Goal: Task Accomplishment & Management: Manage account settings

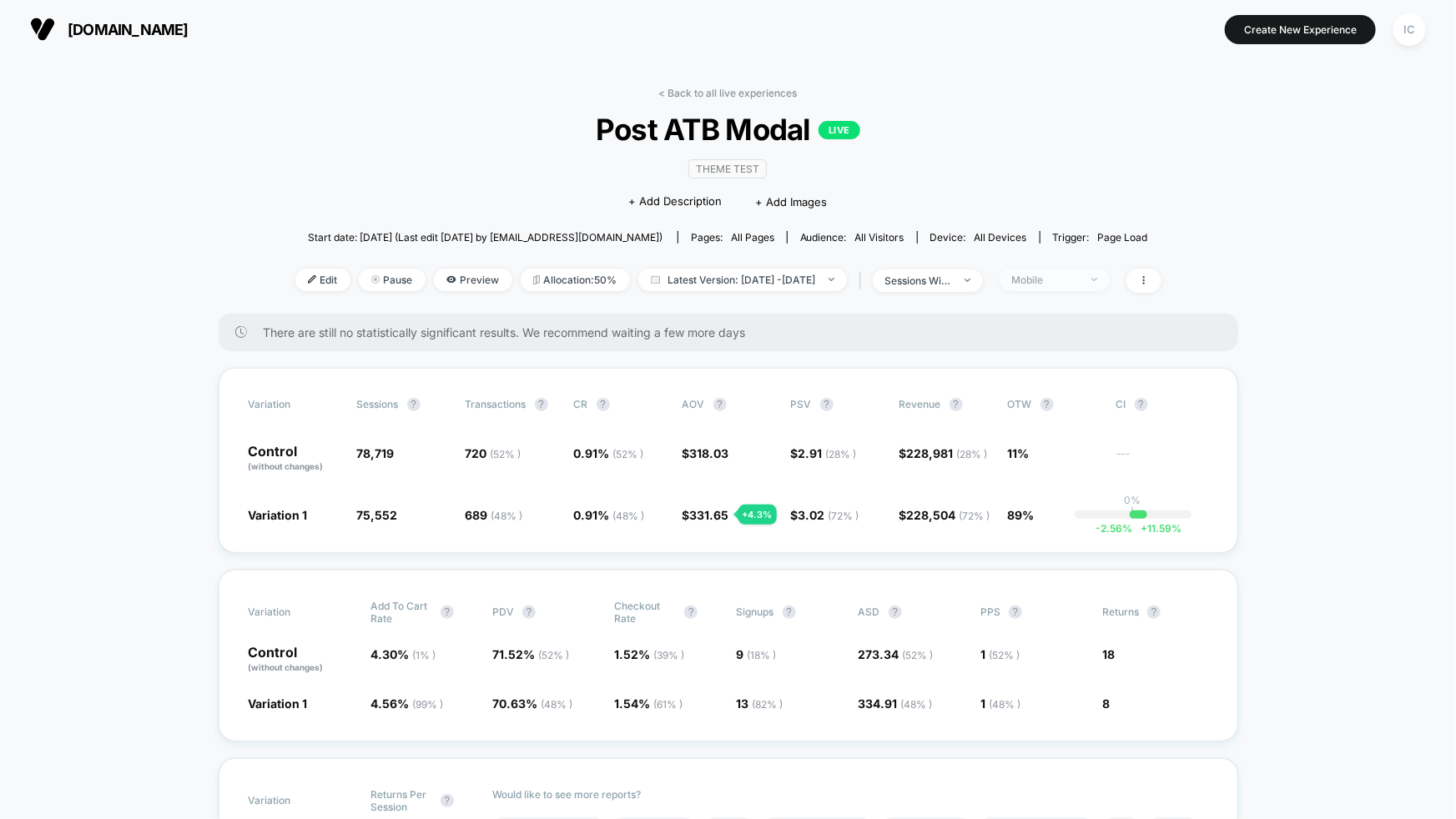
click at [1079, 281] on div "Mobile" at bounding box center [1045, 279] width 67 height 13
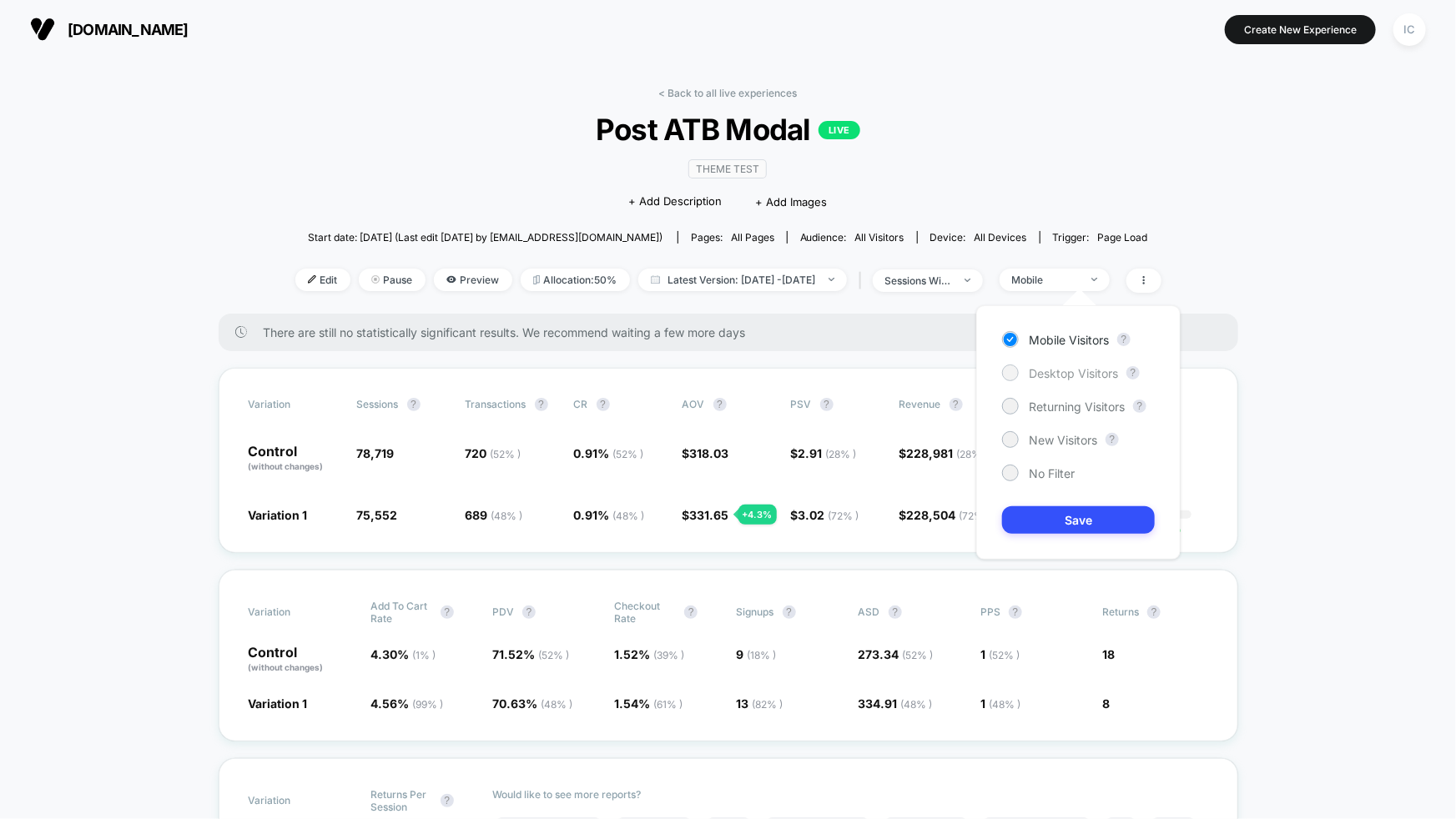
click at [1059, 376] on span "Desktop Visitors" at bounding box center [1073, 373] width 90 height 14
click at [1112, 510] on button "Save" at bounding box center [1079, 520] width 153 height 28
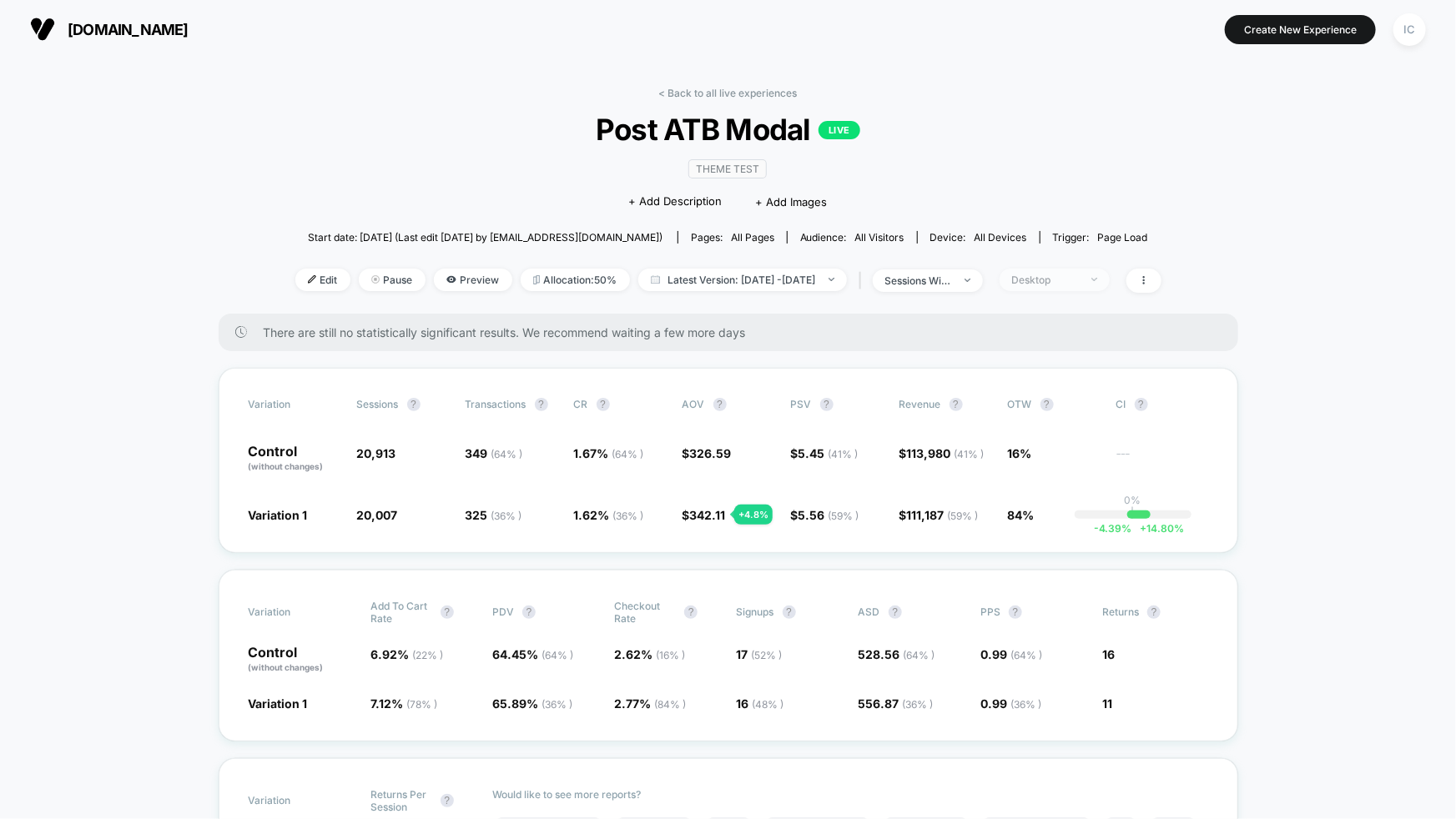
click at [1110, 281] on span "Desktop" at bounding box center [1054, 279] width 110 height 23
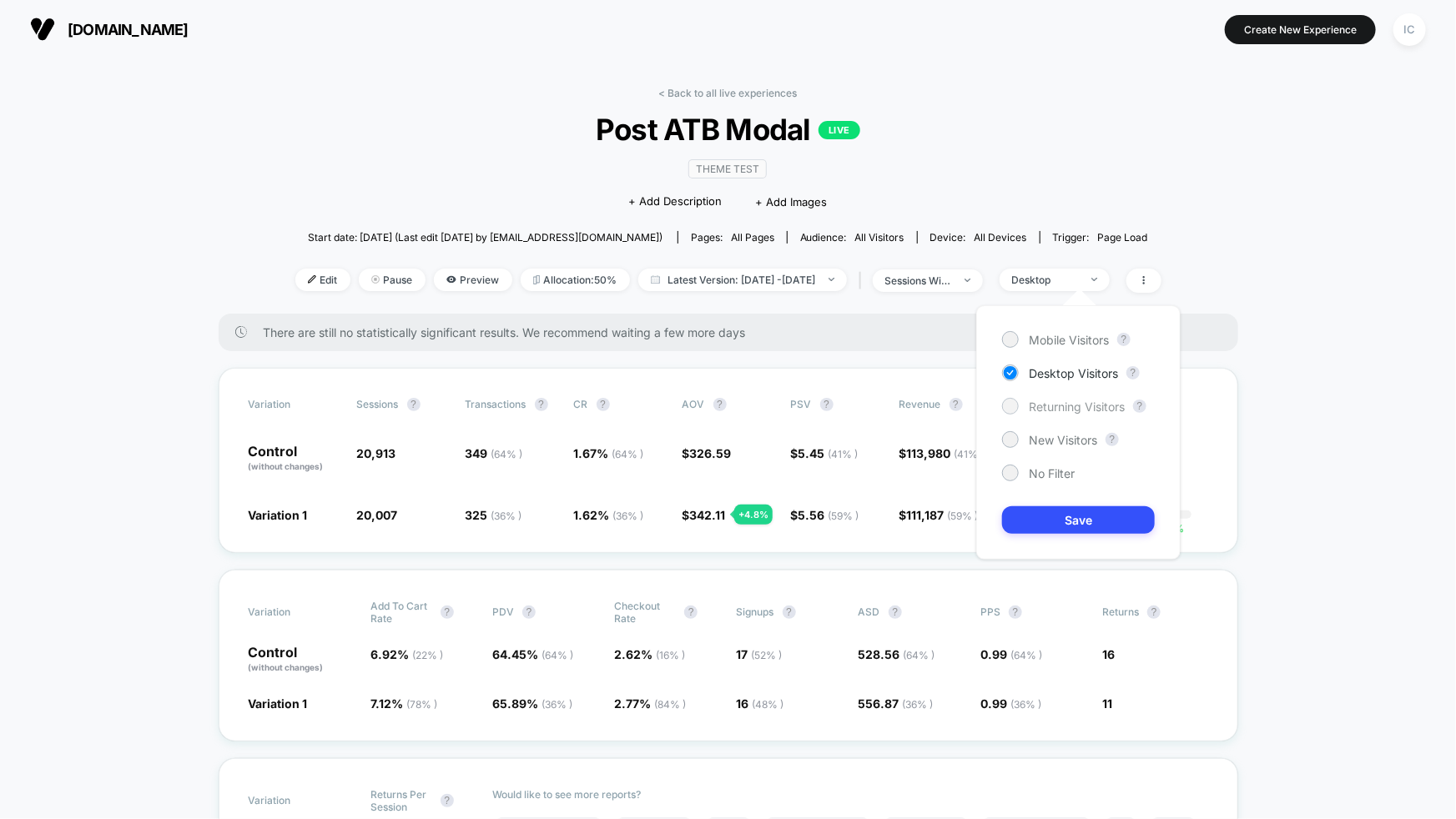
click at [1064, 404] on span "Returning Visitors" at bounding box center [1076, 407] width 95 height 14
click at [1087, 519] on button "Save" at bounding box center [1079, 520] width 153 height 28
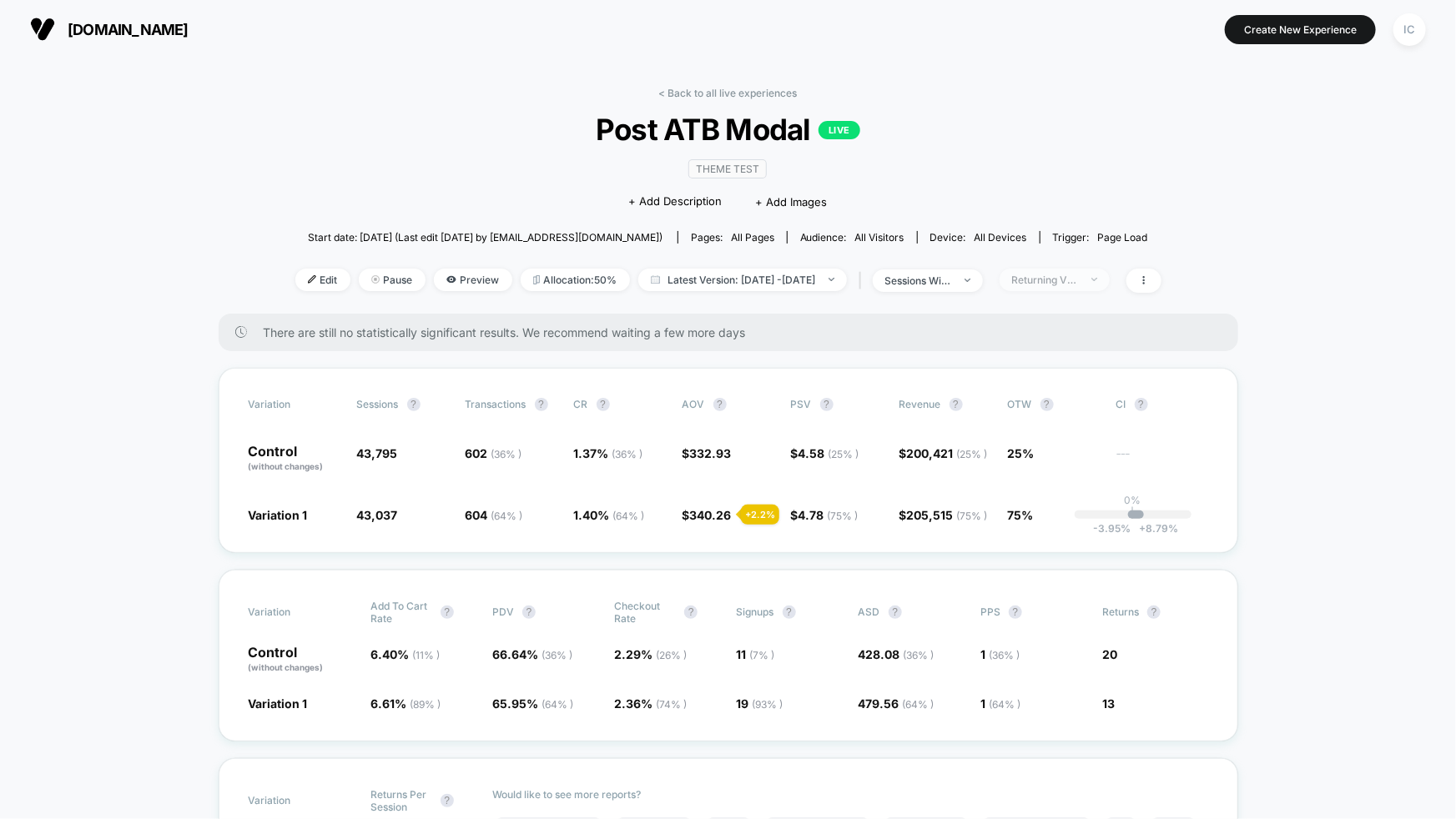
click at [1079, 281] on div "Returning Visitors" at bounding box center [1045, 279] width 67 height 13
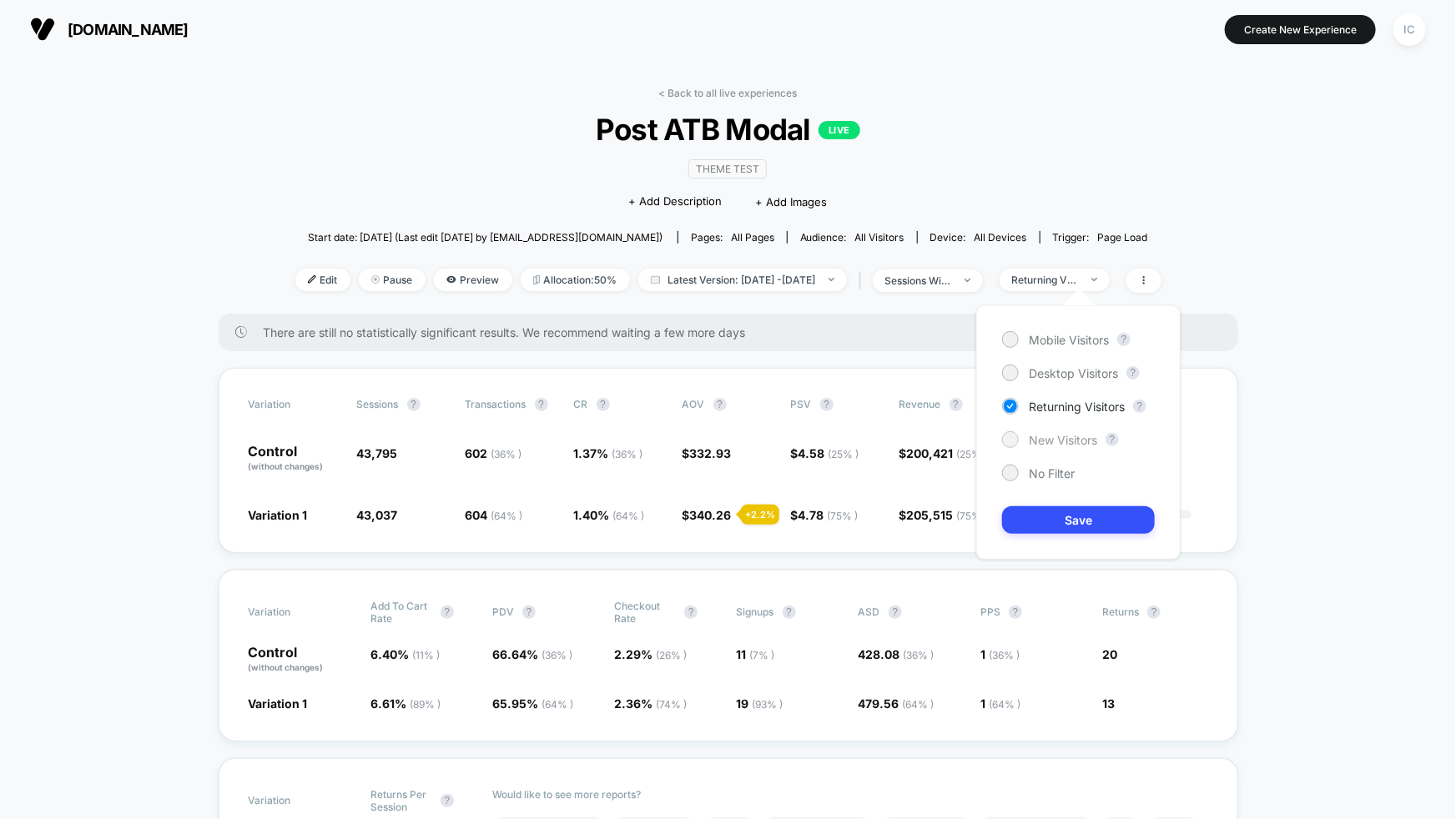
click at [1070, 443] on span "New Visitors" at bounding box center [1062, 439] width 69 height 14
click at [1071, 518] on button "Save" at bounding box center [1079, 520] width 153 height 28
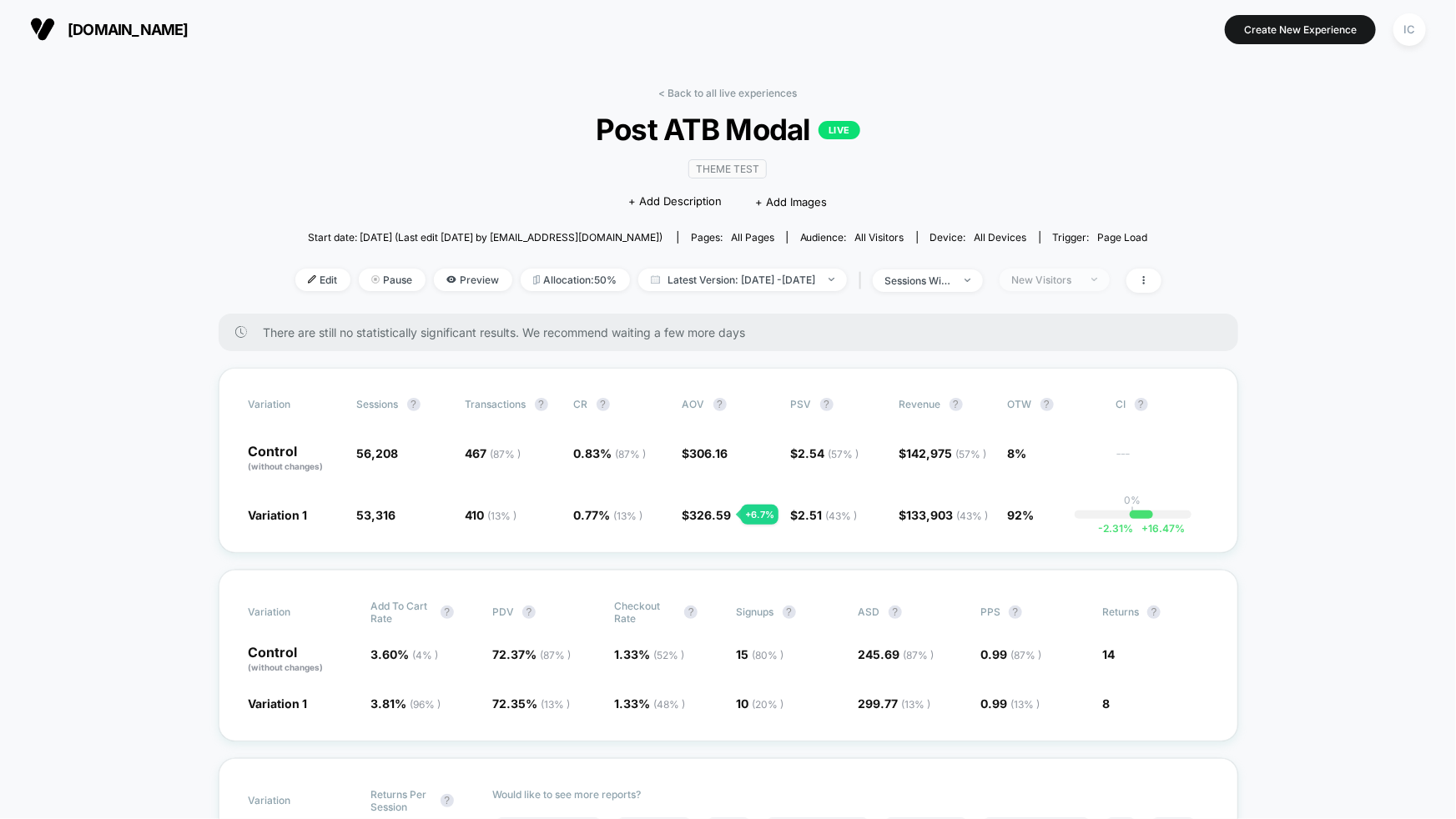
click at [1079, 278] on div "New Visitors" at bounding box center [1045, 279] width 67 height 13
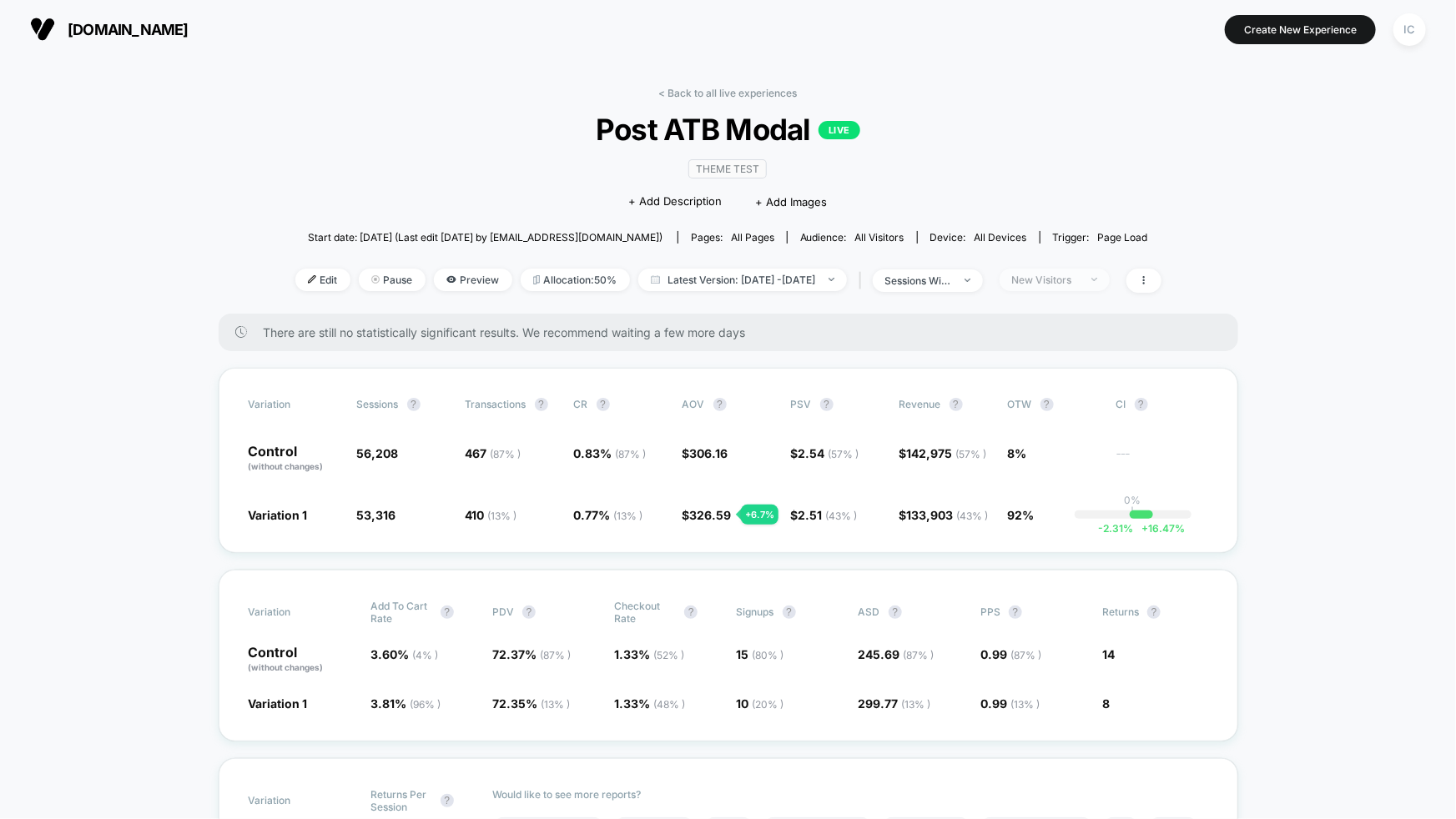
click at [1101, 285] on span "New Visitors" at bounding box center [1054, 279] width 110 height 23
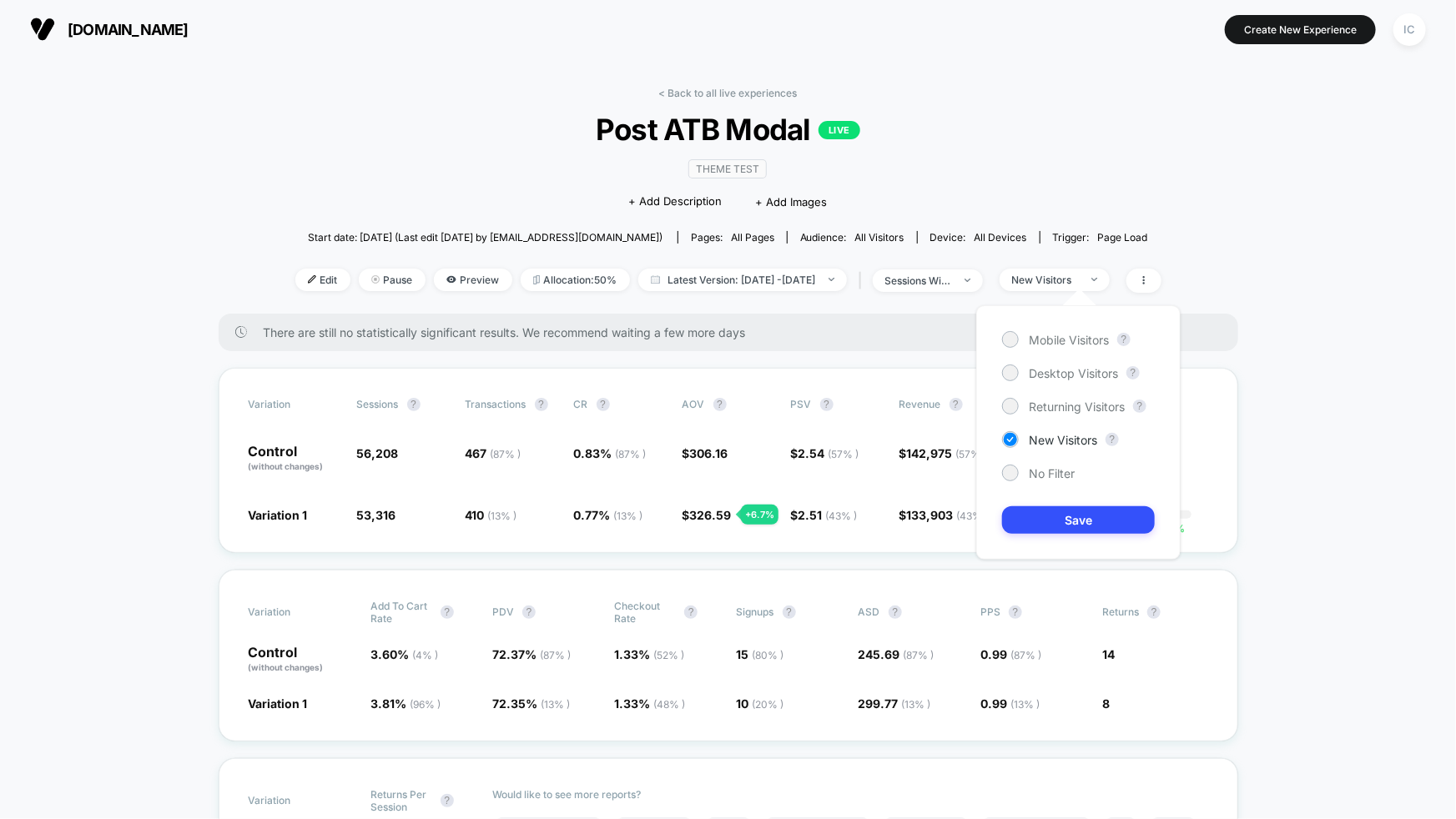
click at [1061, 481] on div "Mobile Visitors ? Desktop Visitors ? Returning Visitors ? New Visitors ? No Fil…" at bounding box center [1079, 432] width 205 height 254
click at [1064, 474] on span "No Filter" at bounding box center [1051, 473] width 46 height 14
click at [1090, 515] on button "Save" at bounding box center [1079, 520] width 153 height 28
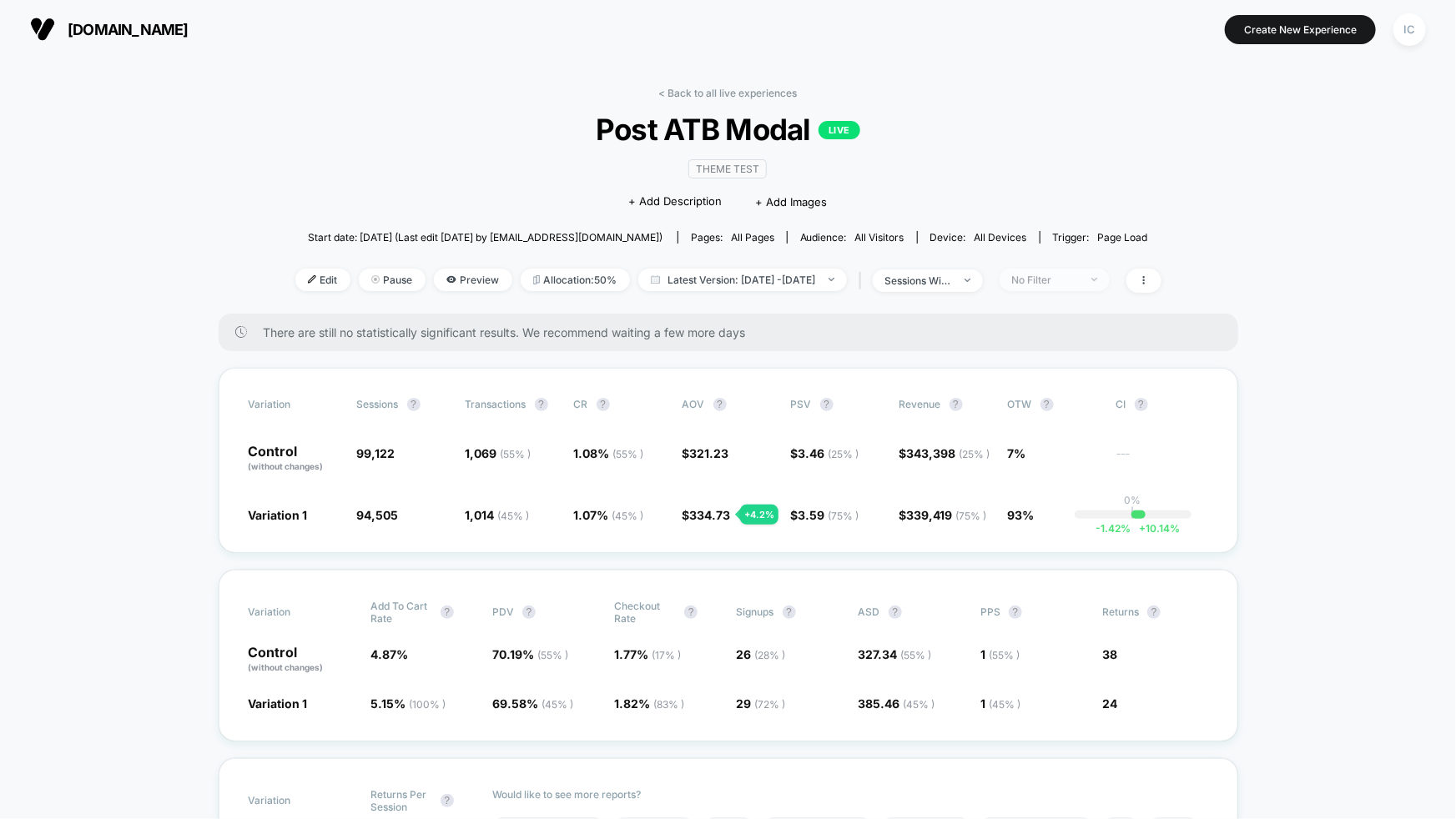
click at [1079, 281] on div "No Filter" at bounding box center [1045, 279] width 67 height 13
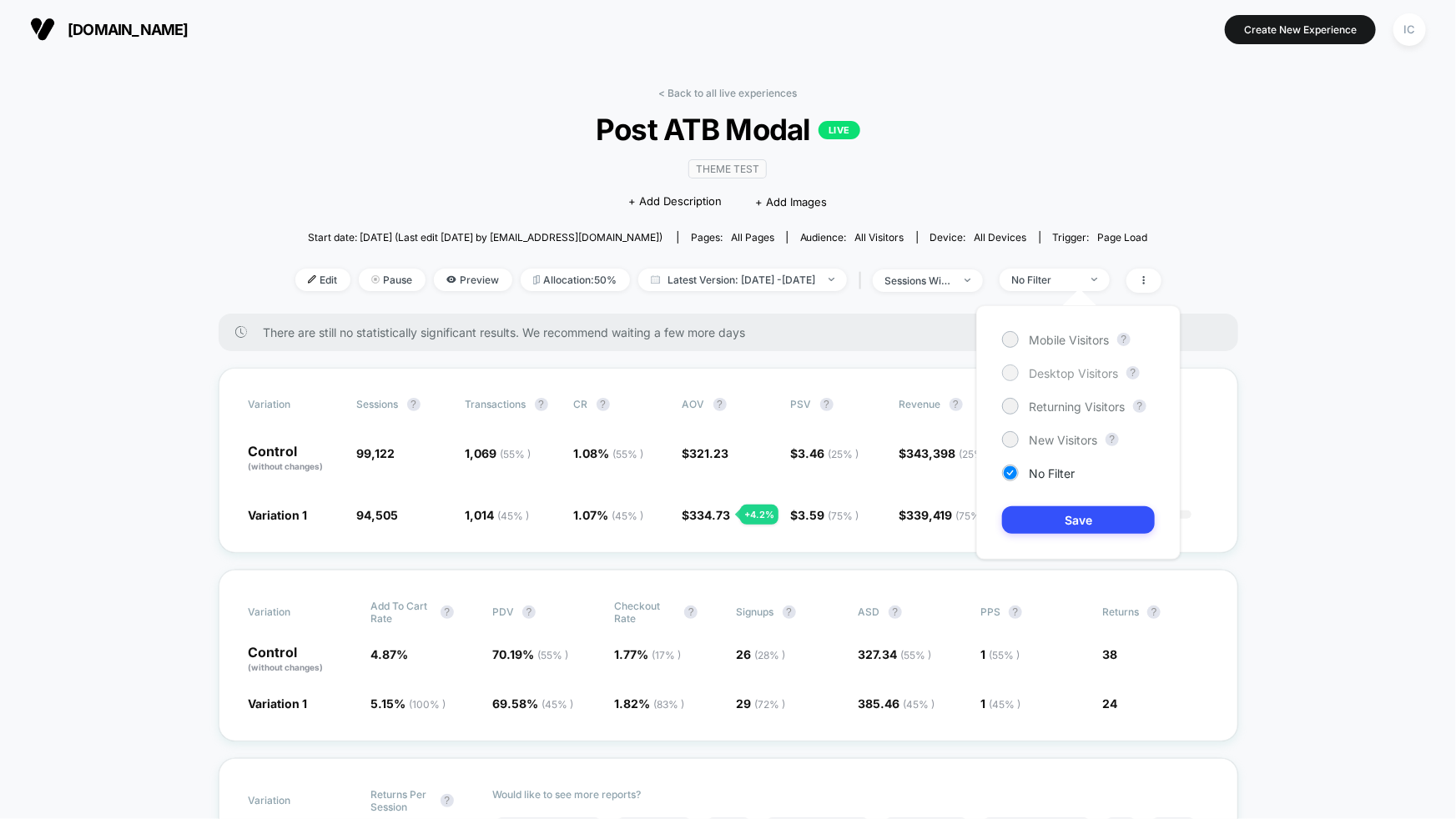
click at [1074, 375] on span "Desktop Visitors" at bounding box center [1073, 373] width 90 height 14
click at [1071, 525] on button "Save" at bounding box center [1079, 520] width 153 height 28
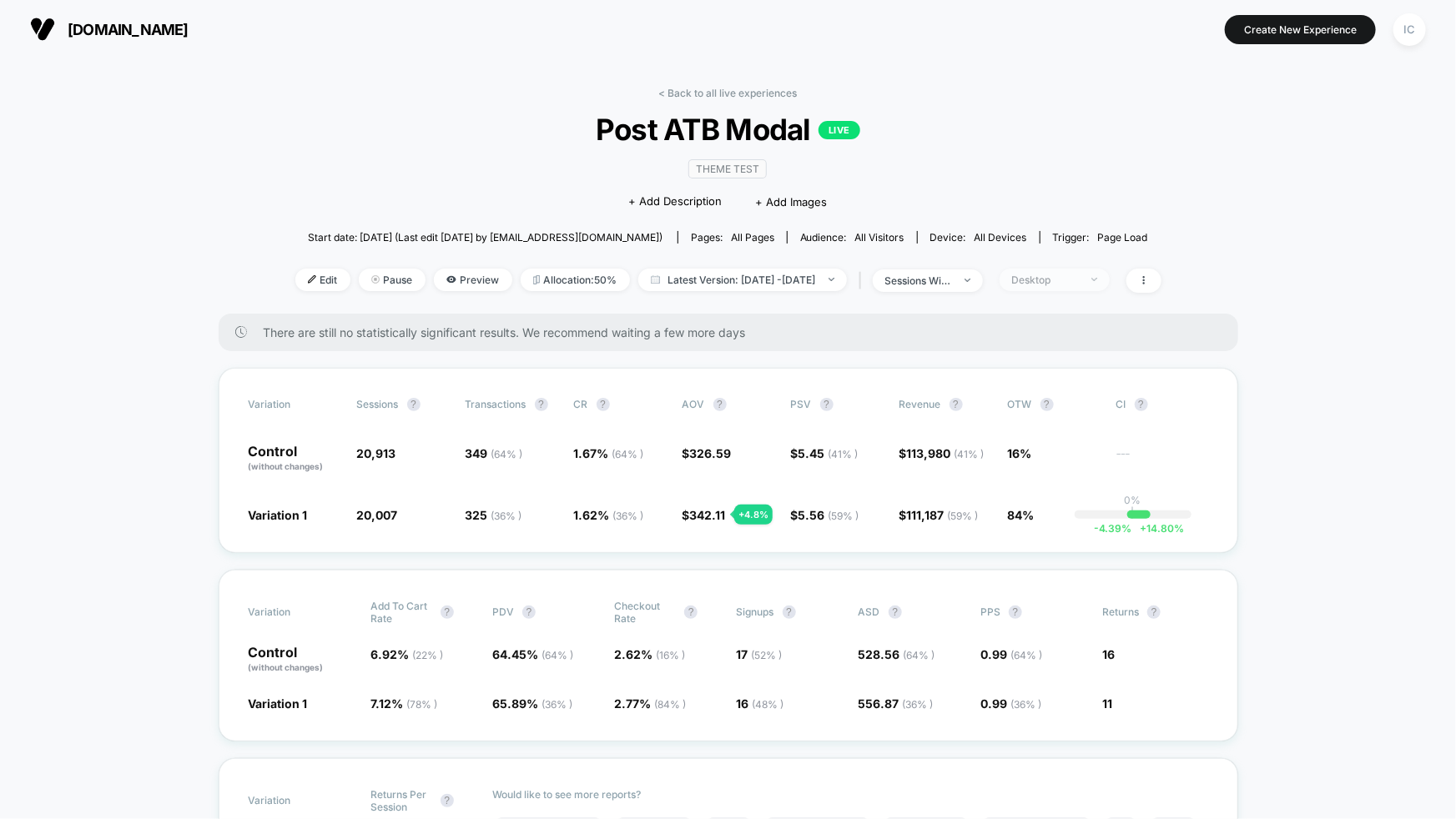
click at [1079, 282] on div "Desktop" at bounding box center [1045, 279] width 67 height 13
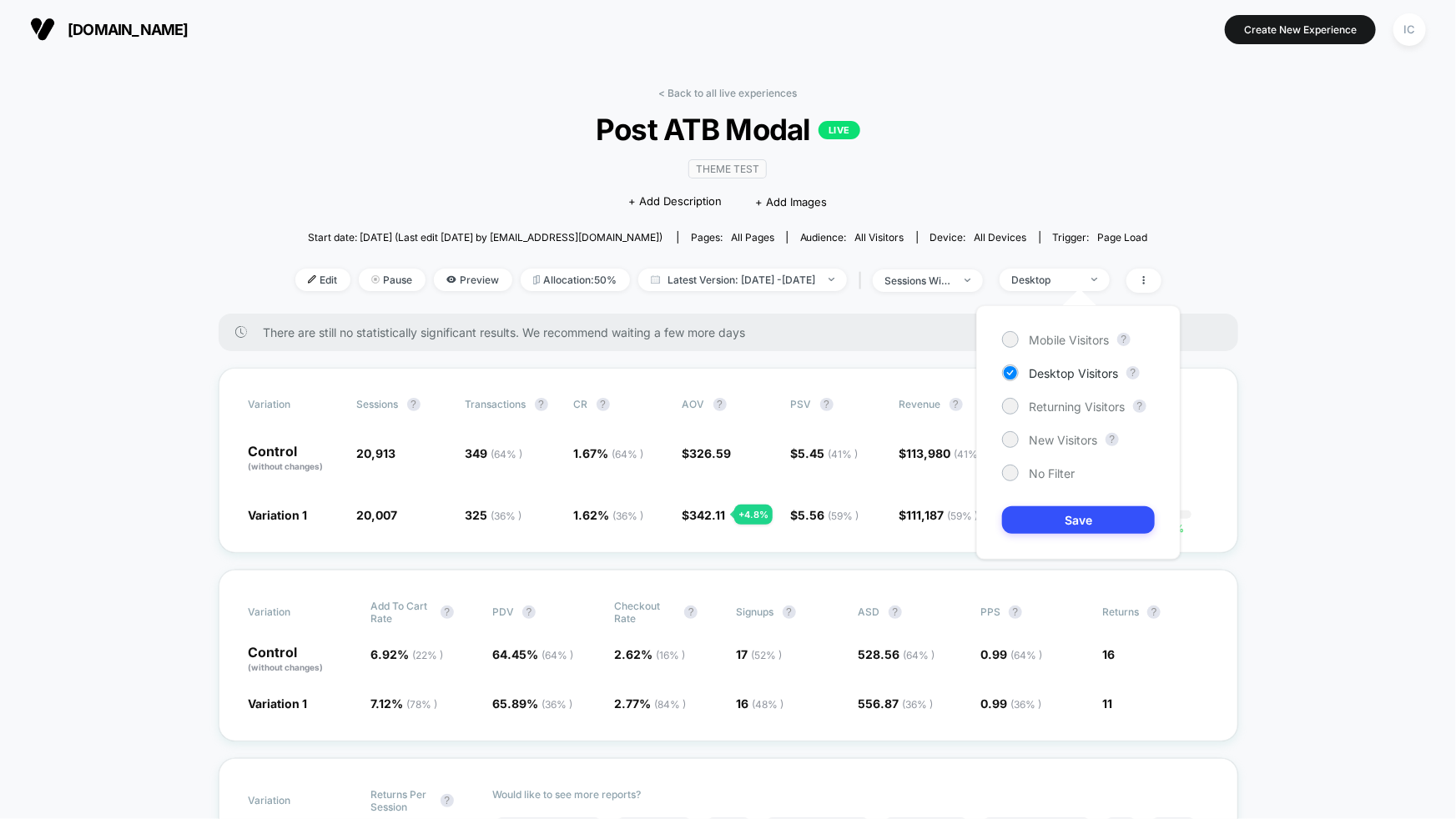
drag, startPoint x: 1064, startPoint y: 335, endPoint x: 1079, endPoint y: 414, distance: 80.4
click at [1064, 335] on span "Mobile Visitors" at bounding box center [1068, 340] width 81 height 14
click at [1094, 518] on button "Save" at bounding box center [1079, 520] width 153 height 28
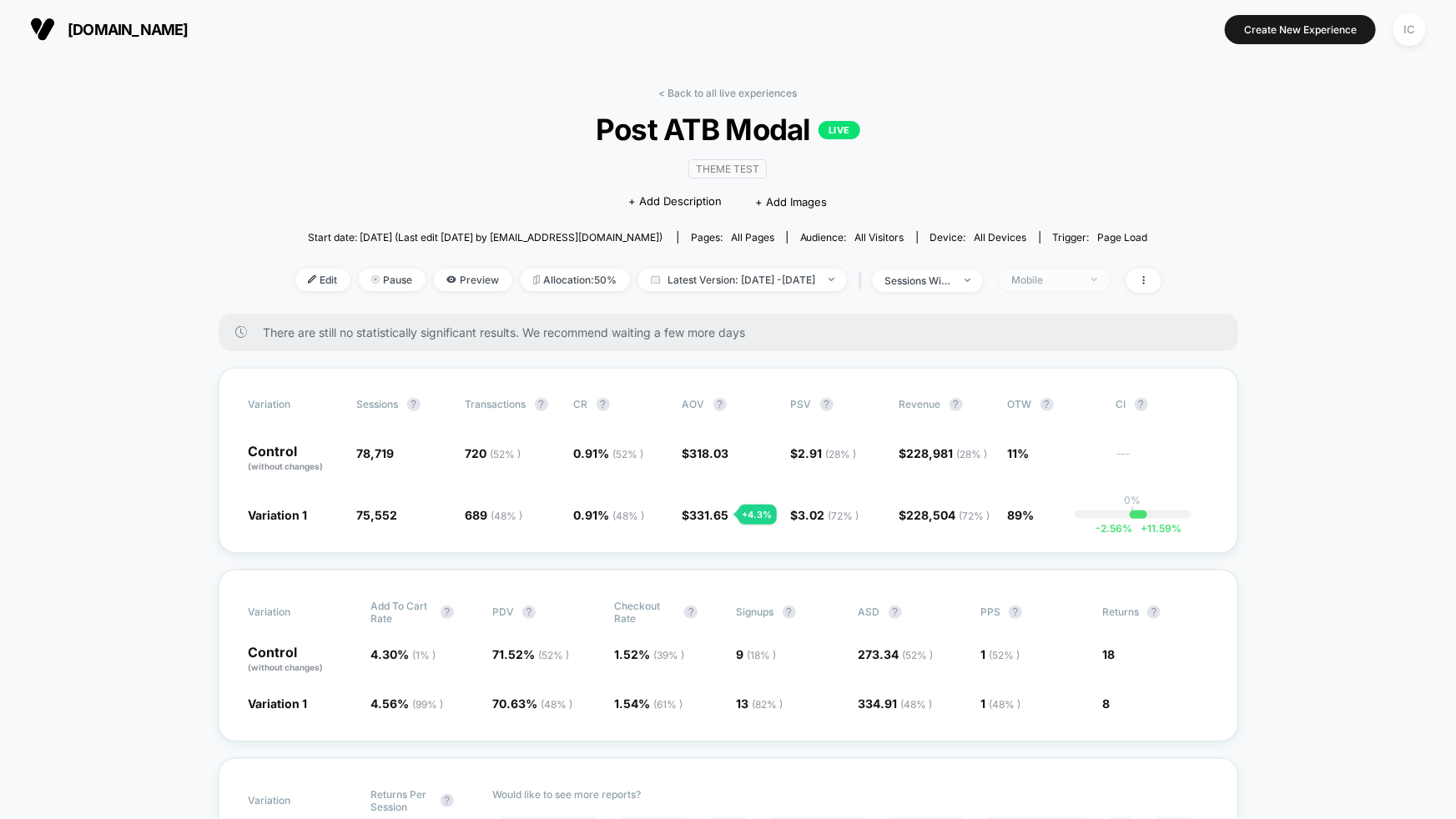
click at [1088, 283] on span "Mobile" at bounding box center [1054, 279] width 110 height 23
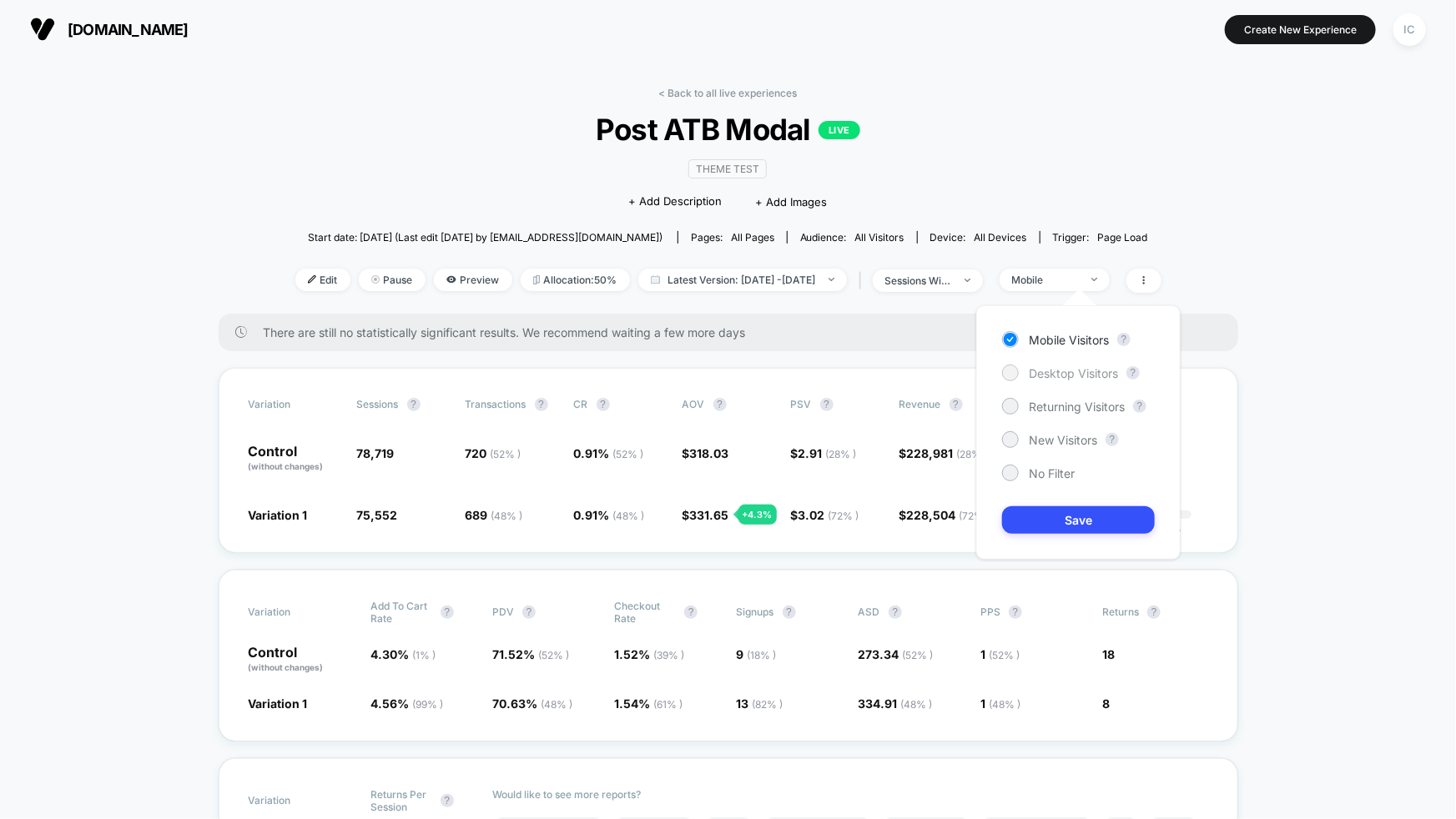
click at [1081, 370] on span "Desktop Visitors" at bounding box center [1073, 373] width 90 height 14
click at [1073, 516] on button "Save" at bounding box center [1079, 520] width 153 height 28
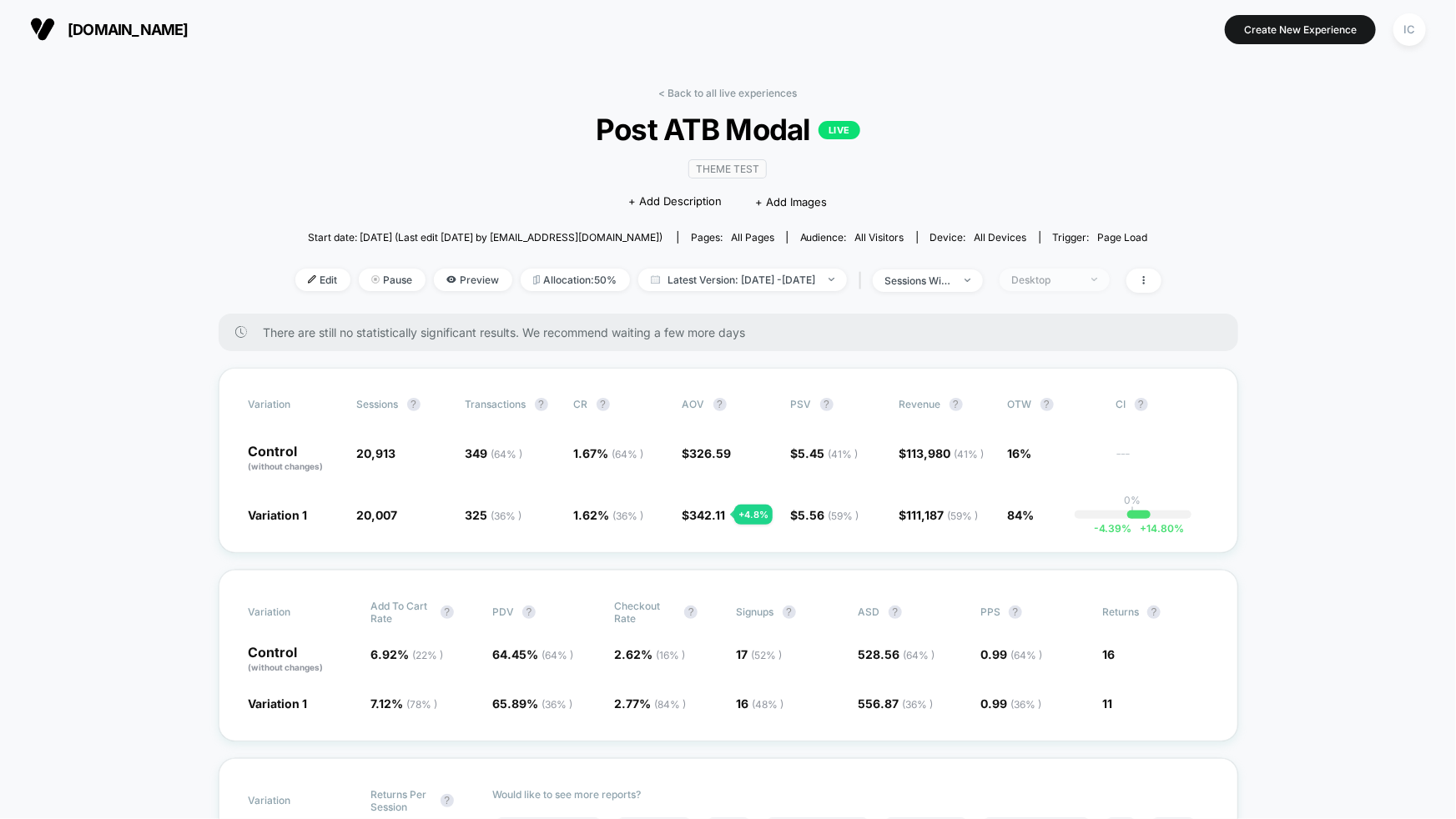
click at [1079, 279] on div "Desktop" at bounding box center [1045, 279] width 67 height 13
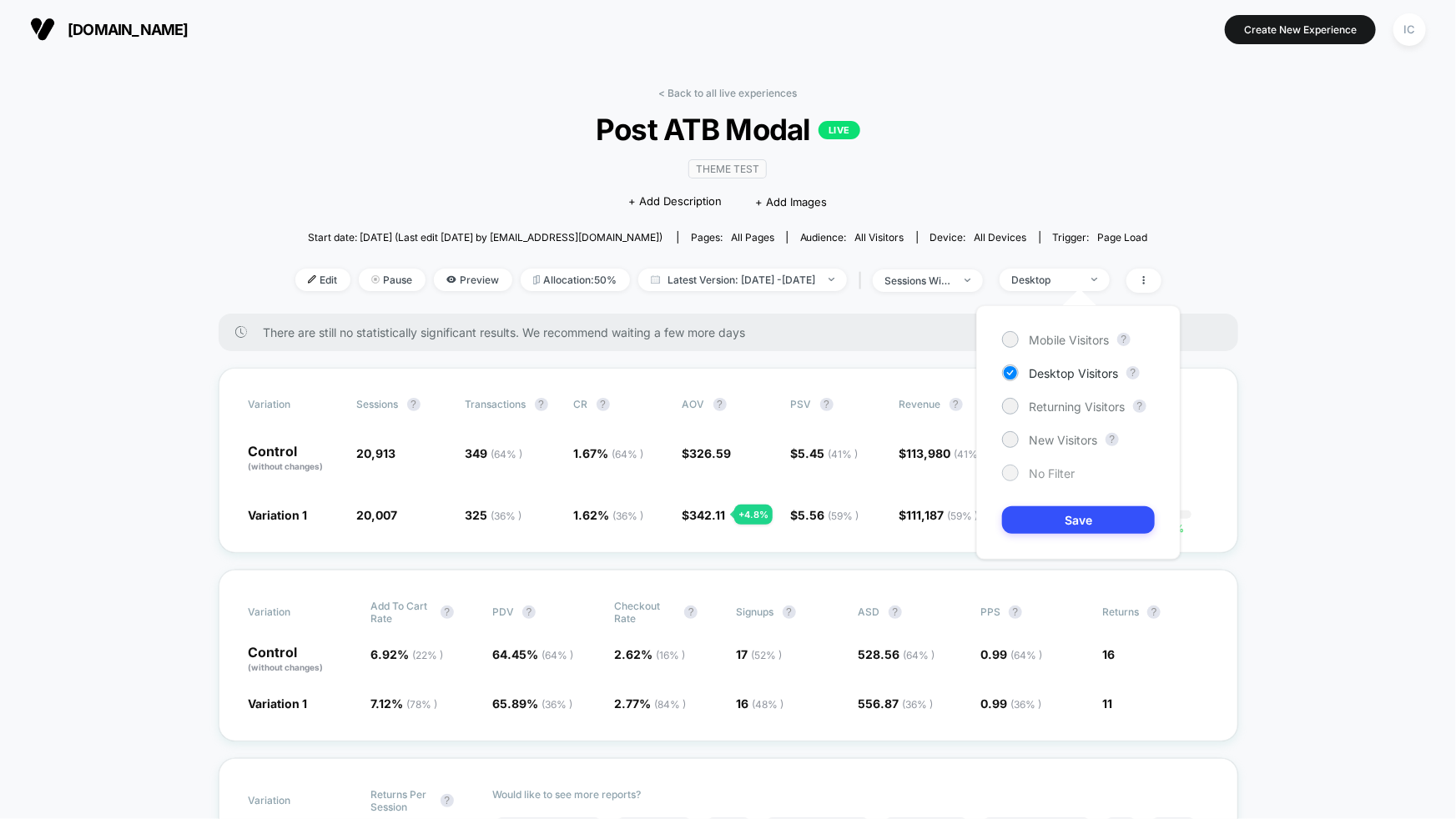
click at [1038, 468] on span "No Filter" at bounding box center [1051, 473] width 46 height 14
click at [1062, 524] on button "Save" at bounding box center [1079, 520] width 153 height 28
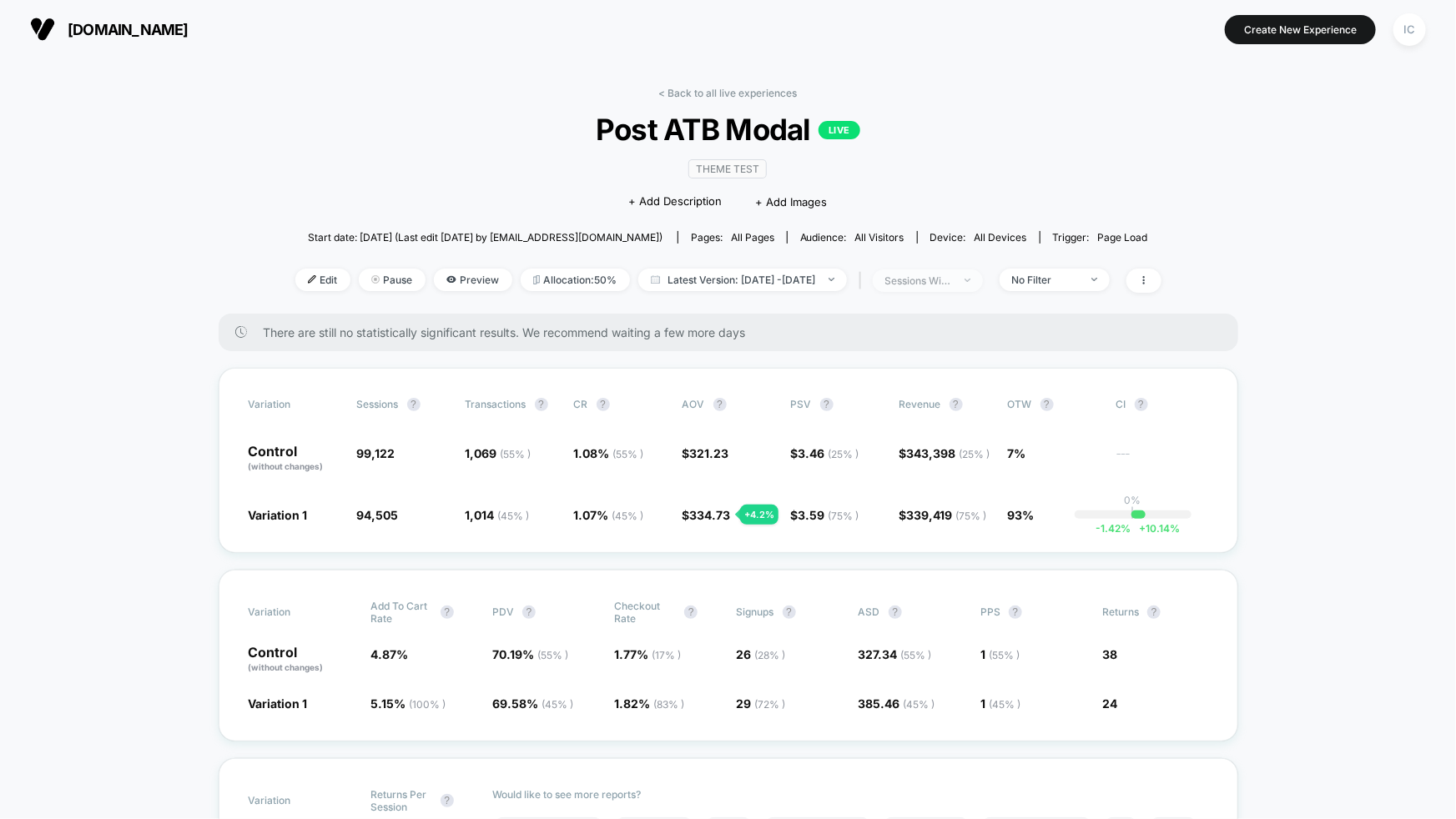
click at [967, 288] on span "sessions with impression" at bounding box center [928, 280] width 110 height 23
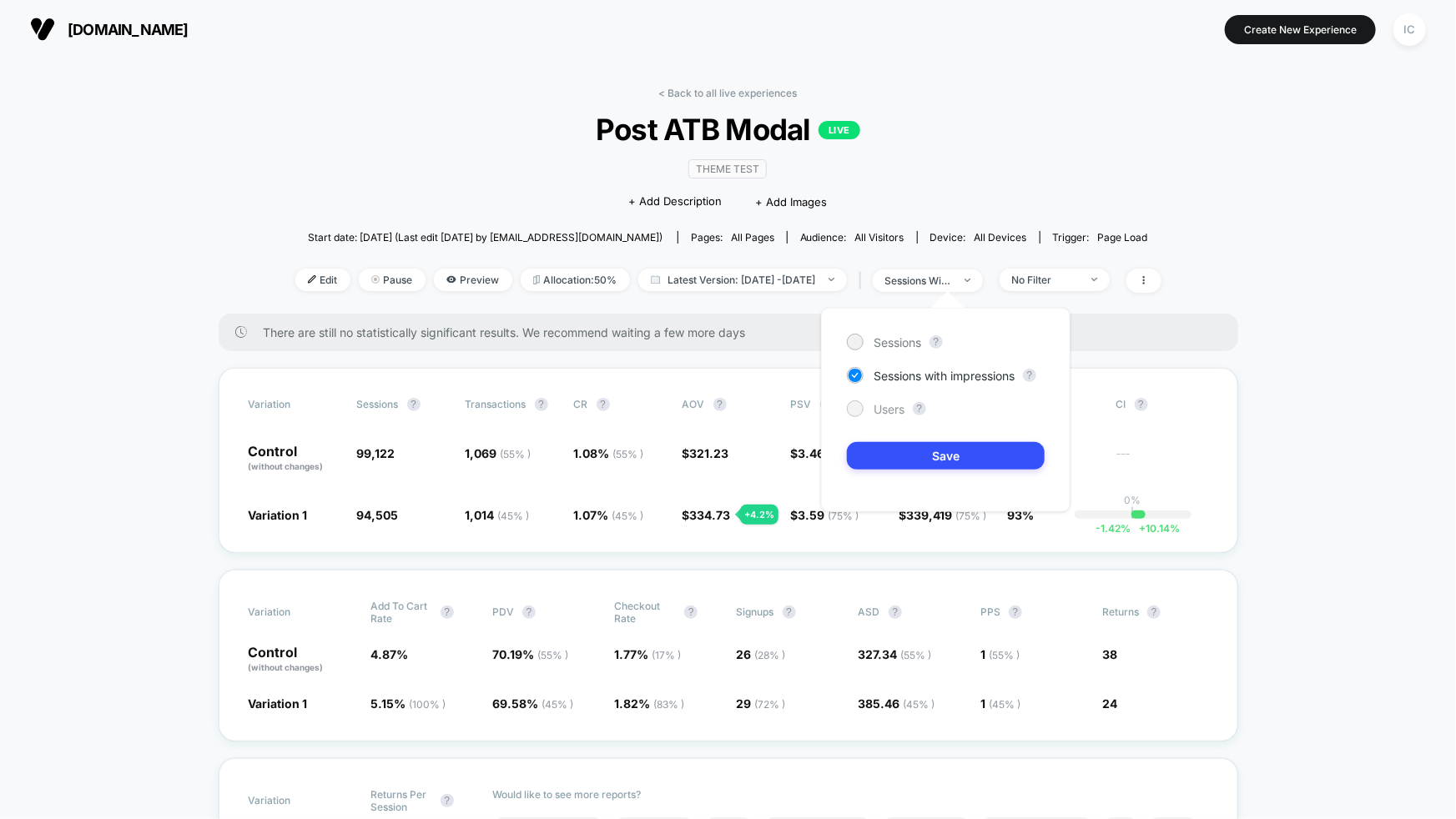
click at [888, 412] on span "Users" at bounding box center [888, 409] width 31 height 14
click at [933, 468] on button "Save" at bounding box center [946, 456] width 198 height 28
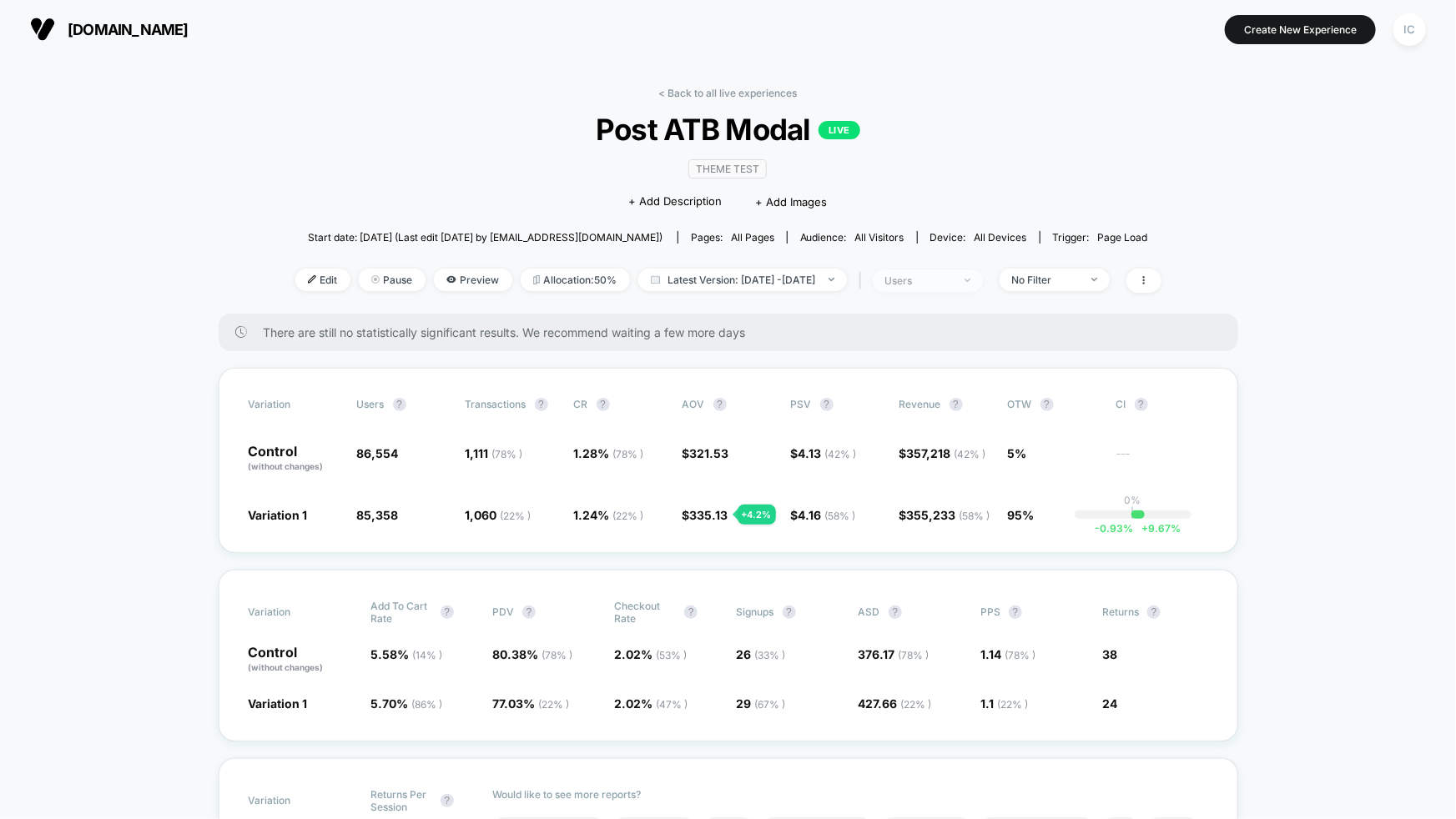
click at [983, 269] on span "users" at bounding box center [928, 280] width 110 height 23
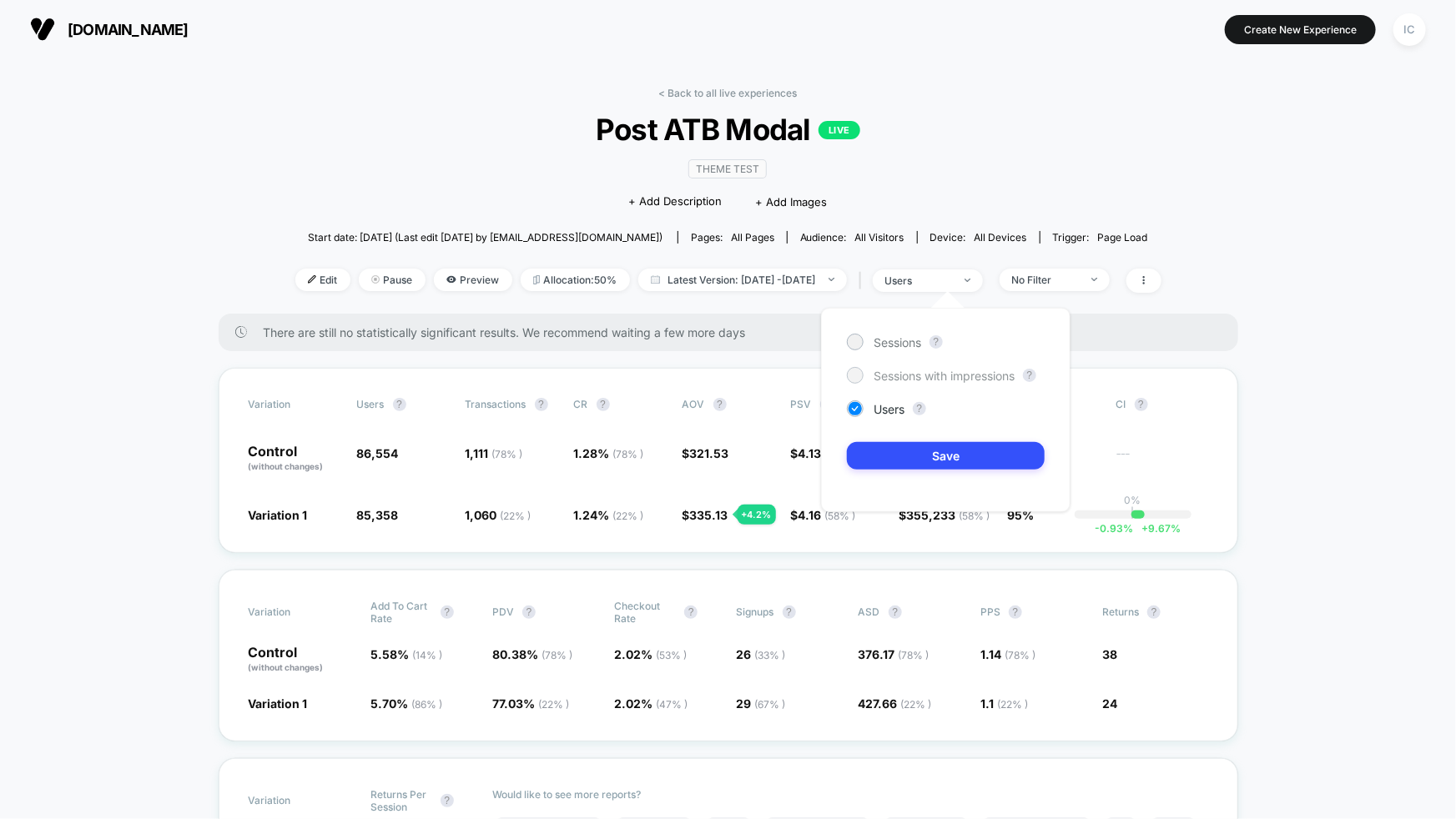
click at [966, 376] on span "Sessions with impressions" at bounding box center [944, 376] width 141 height 14
click at [978, 449] on button "Save" at bounding box center [946, 456] width 198 height 28
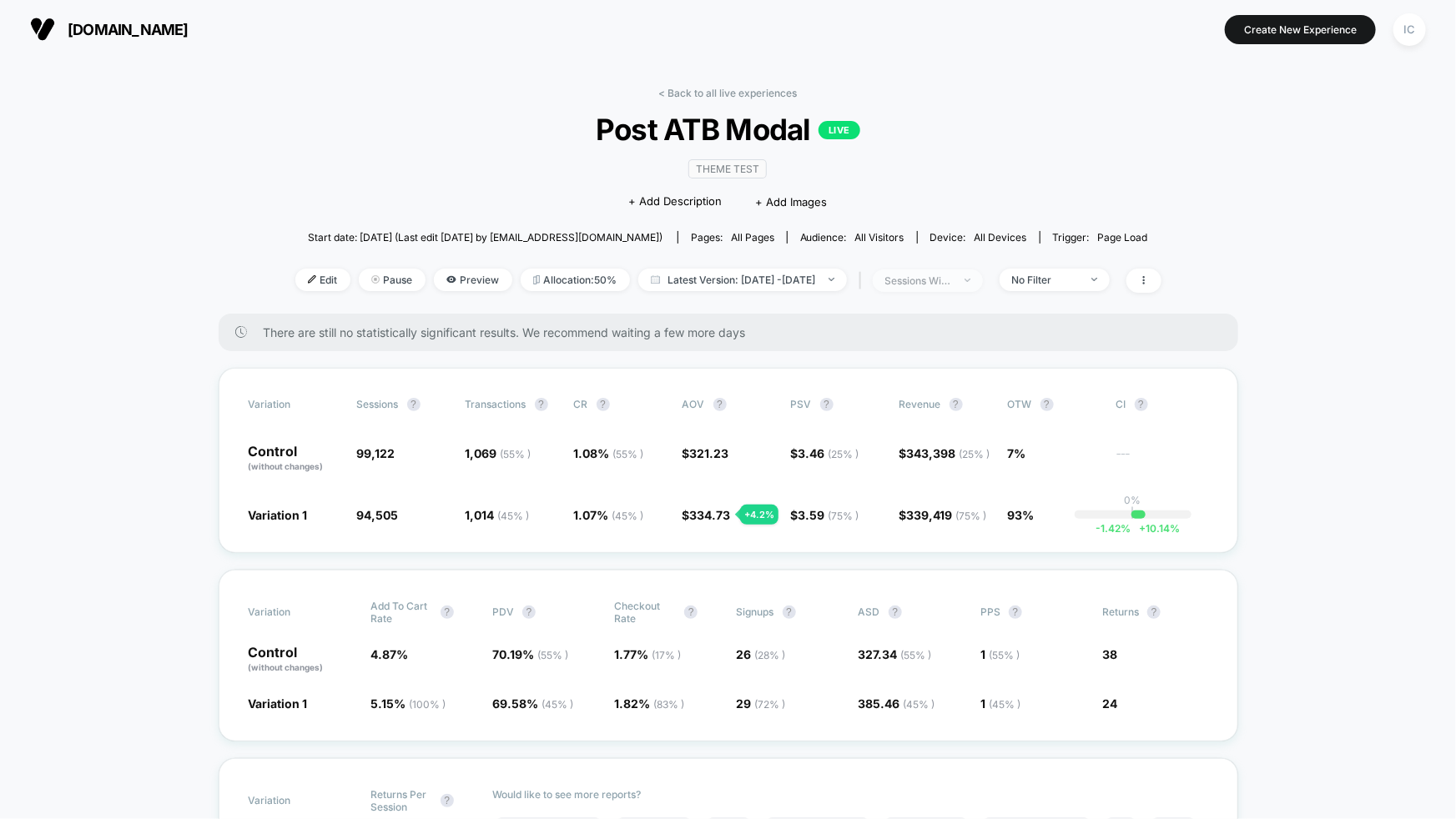
click at [965, 280] on div at bounding box center [958, 280] width 13 height 1
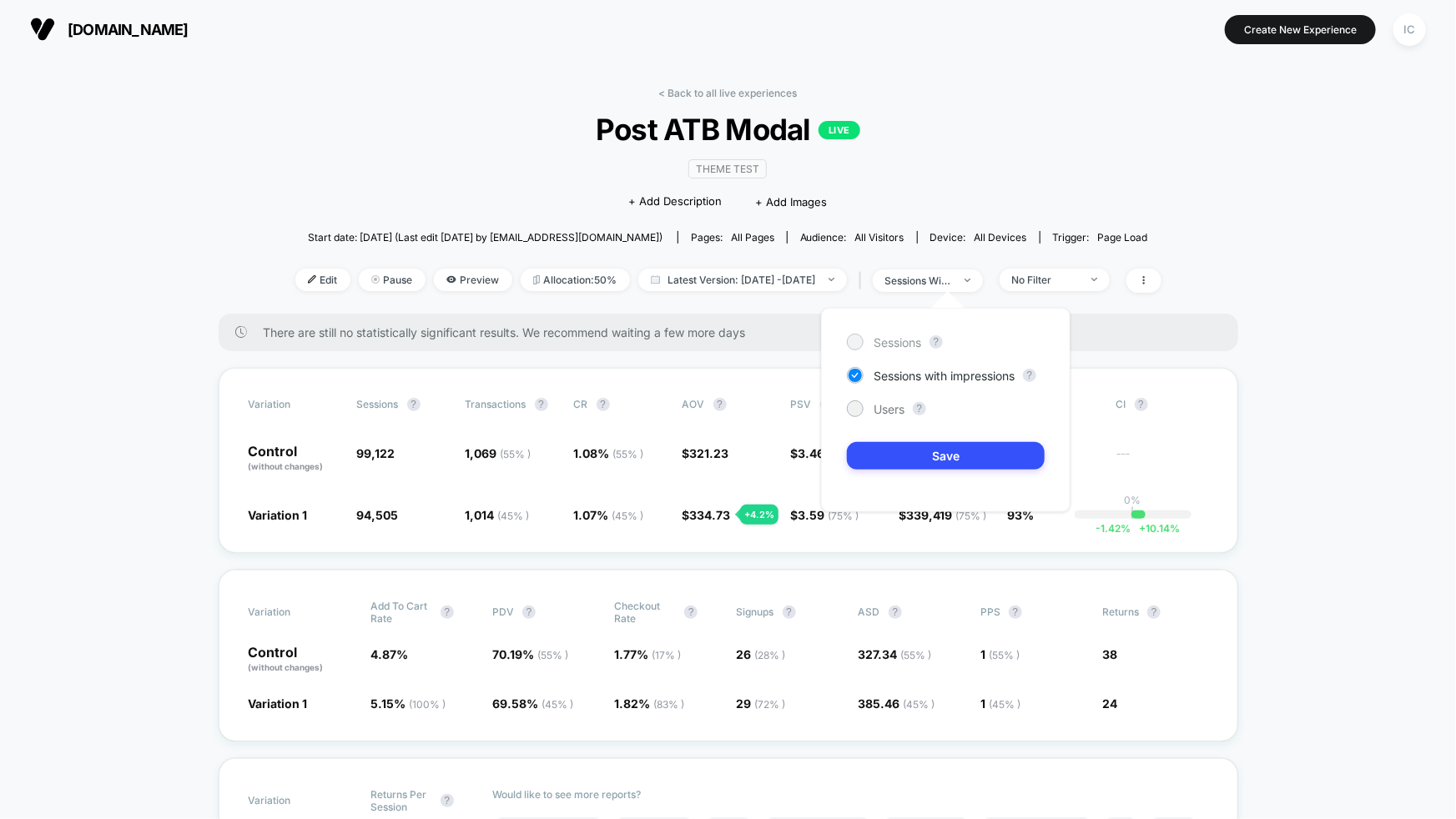
click at [909, 342] on span "Sessions" at bounding box center [897, 342] width 48 height 14
click at [972, 458] on button "Save" at bounding box center [946, 456] width 198 height 28
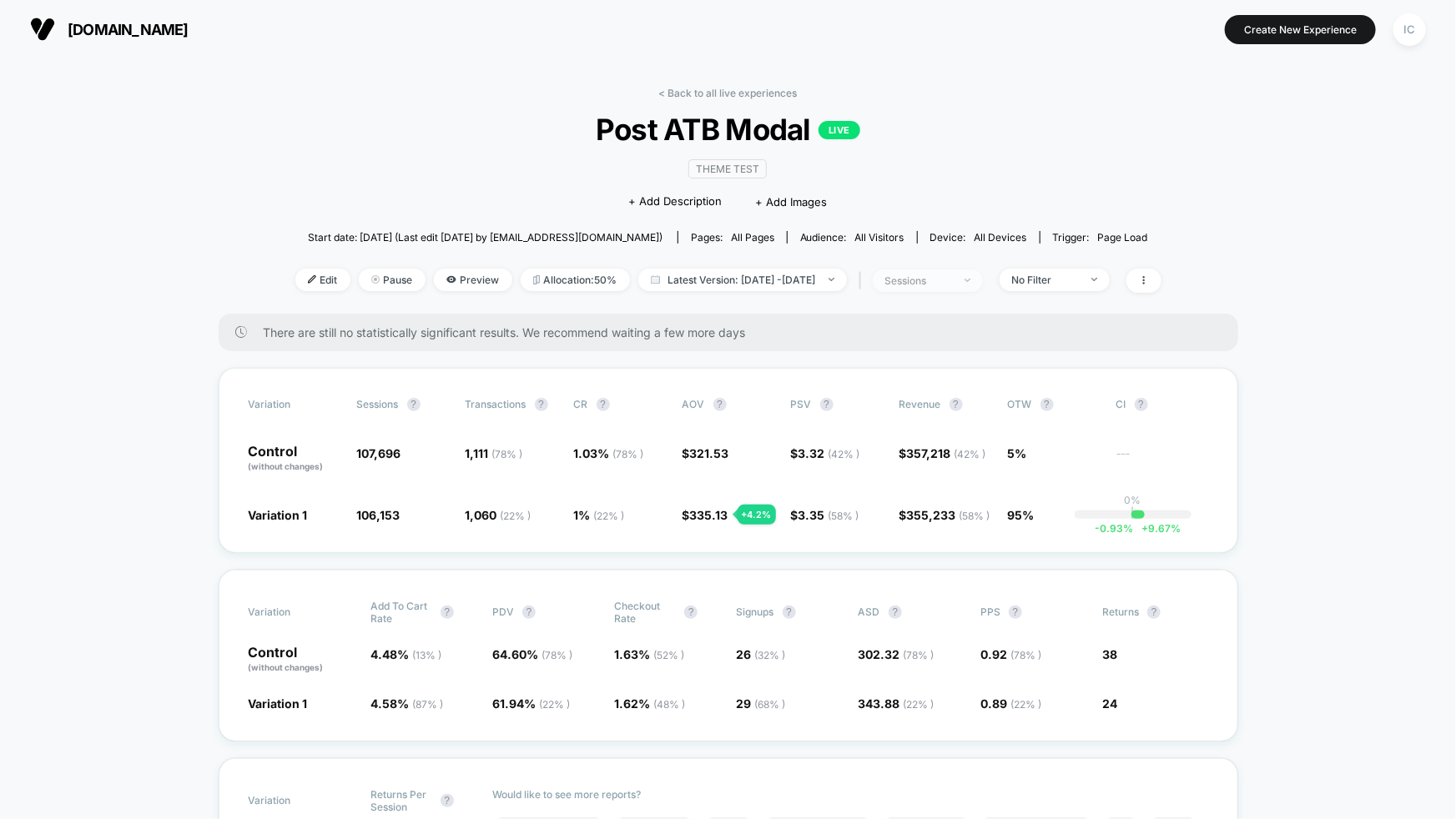
click at [983, 284] on span "sessions" at bounding box center [928, 280] width 110 height 23
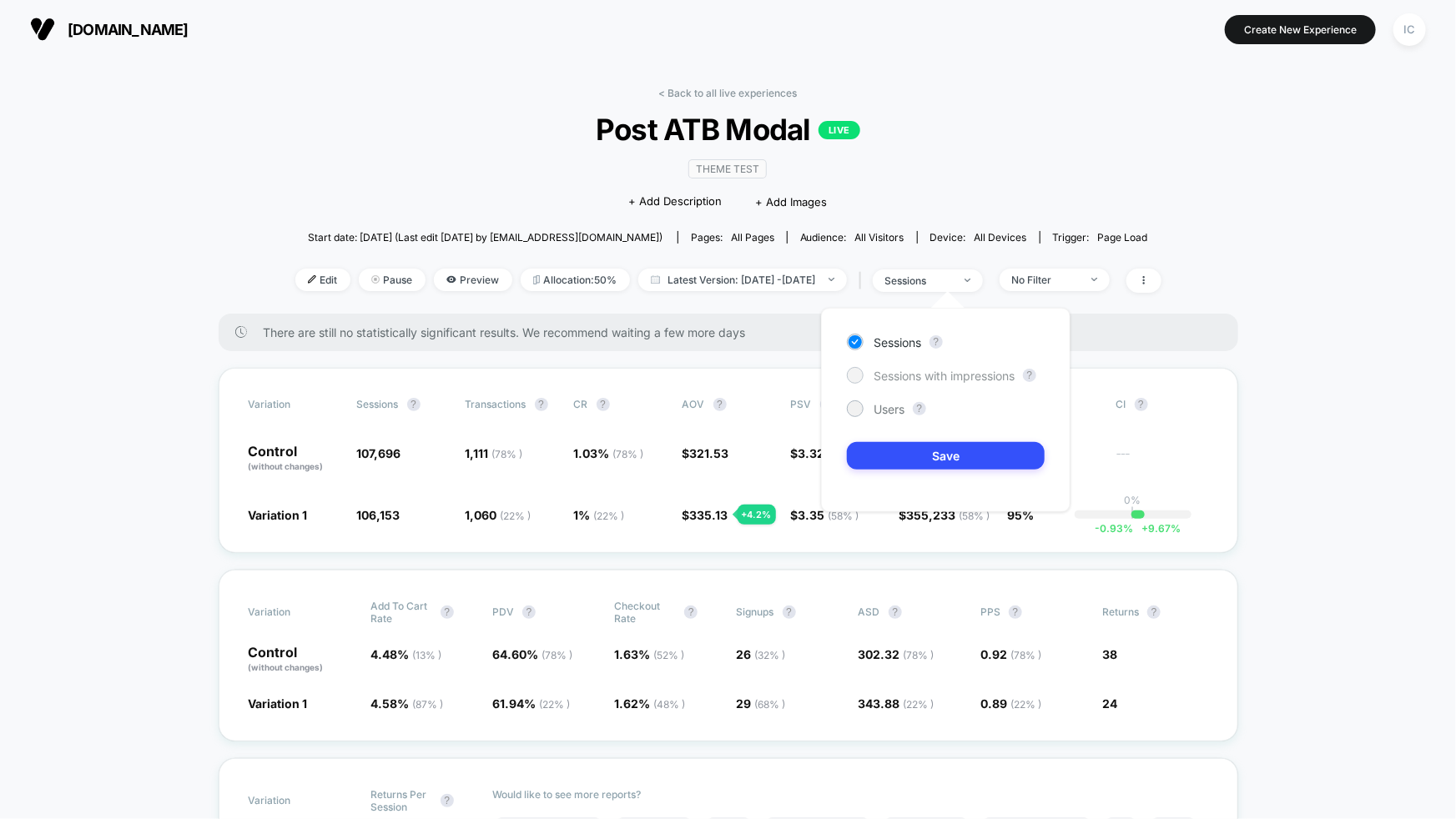
click at [910, 379] on span "Sessions with impressions" at bounding box center [944, 376] width 141 height 14
click at [933, 461] on button "Save" at bounding box center [946, 456] width 198 height 28
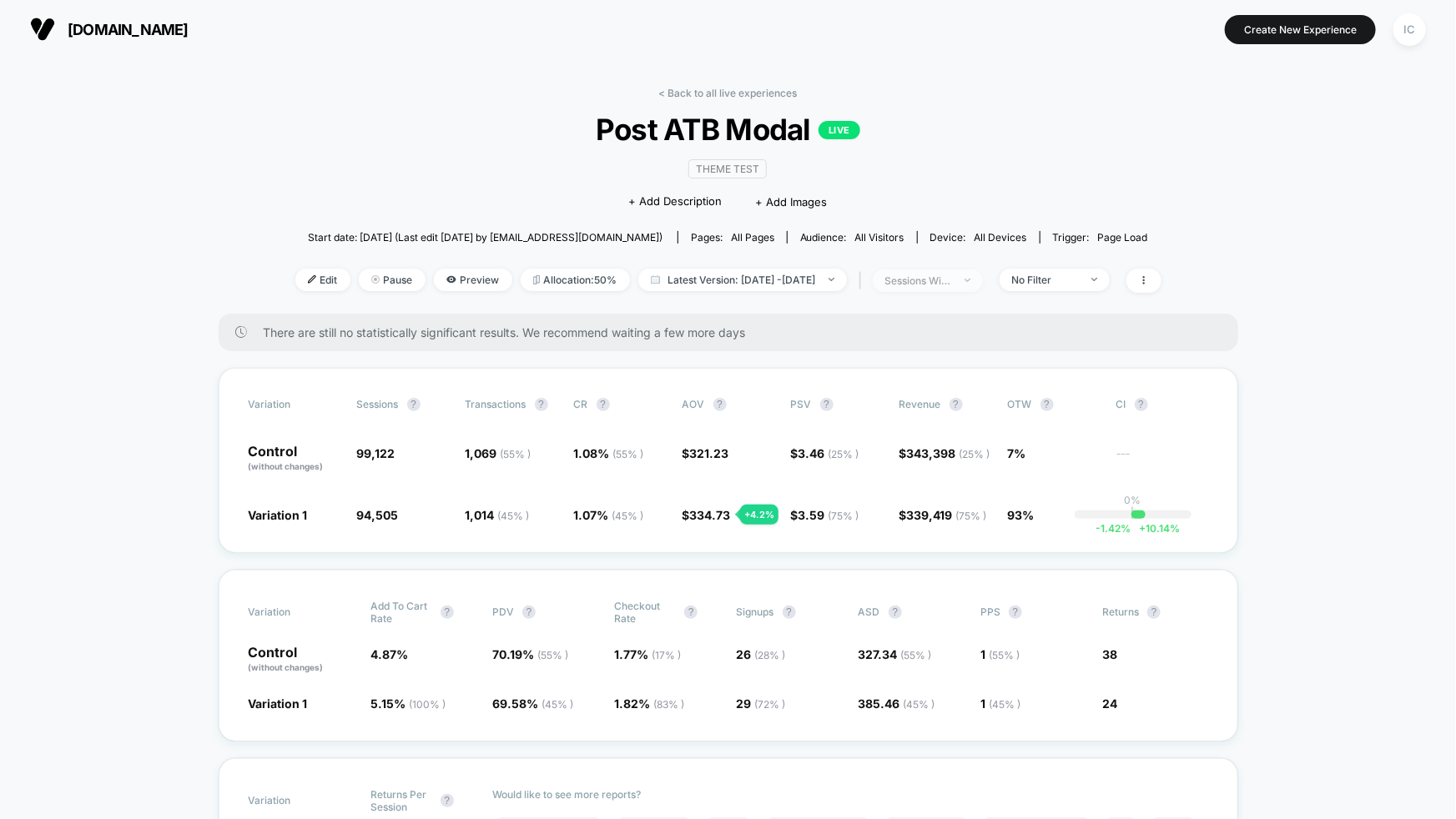
click at [983, 272] on span "sessions with impression" at bounding box center [928, 280] width 110 height 23
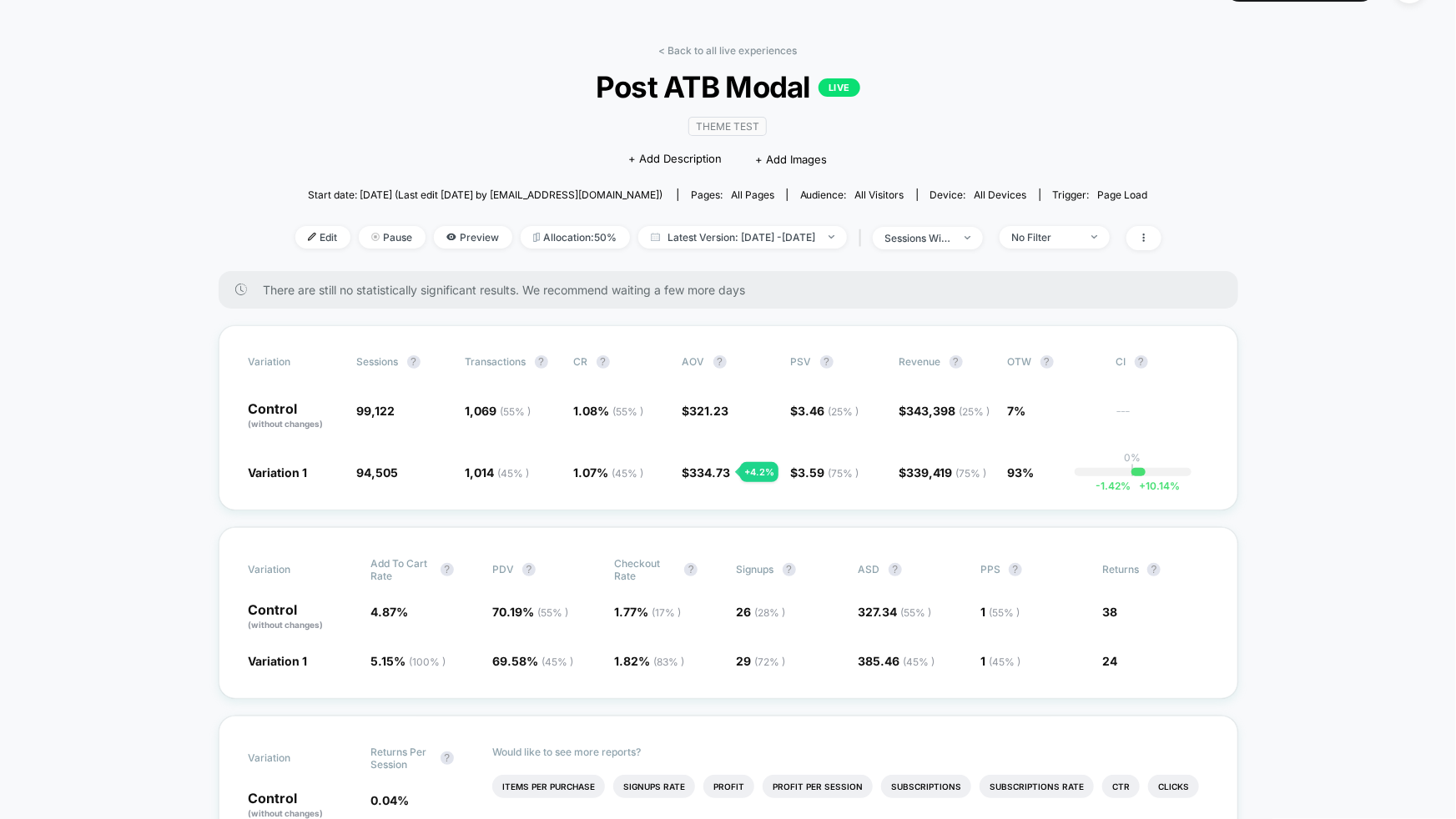
scroll to position [46, 0]
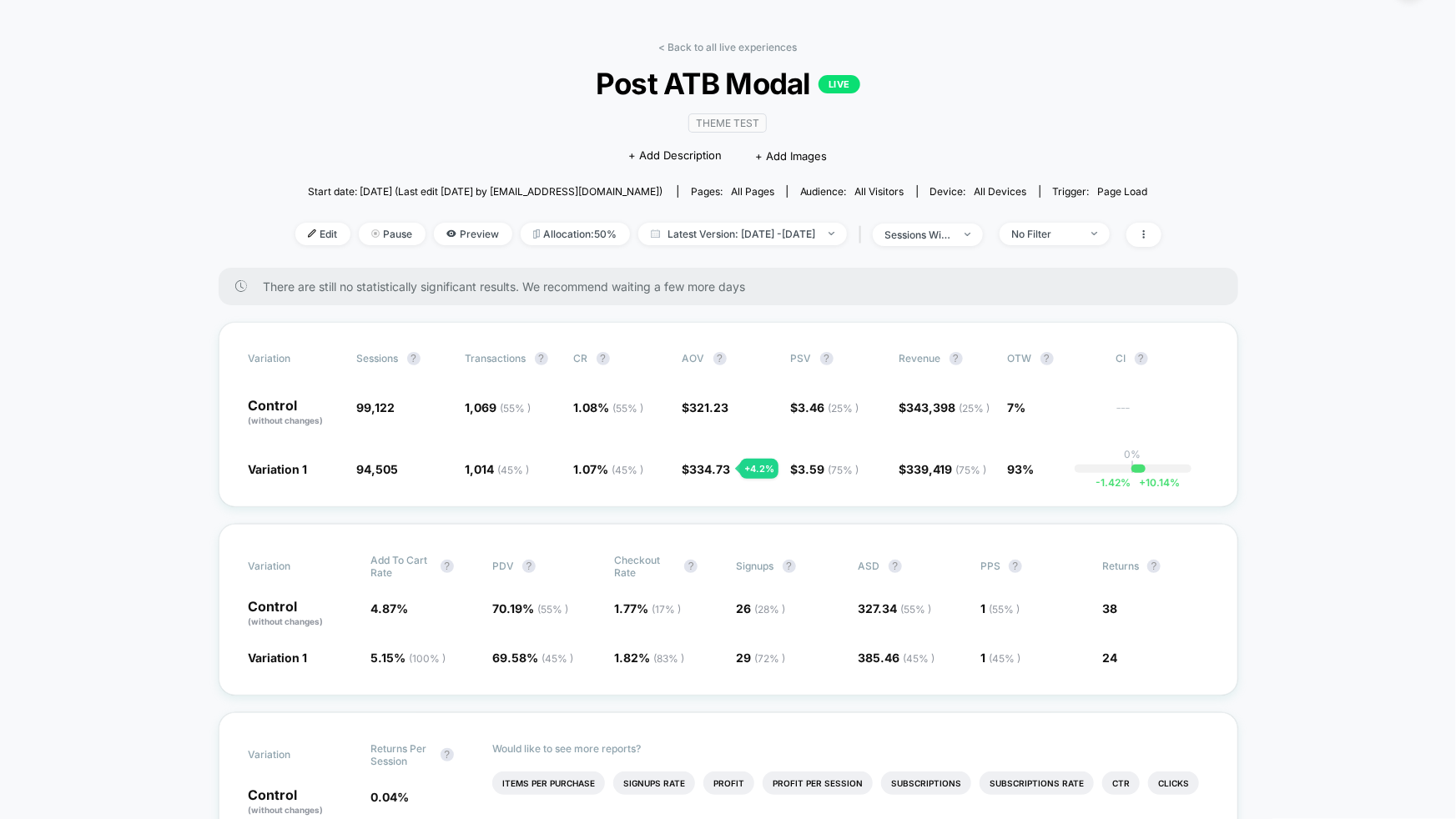
click at [1079, 234] on div "No Filter" at bounding box center [1045, 234] width 67 height 13
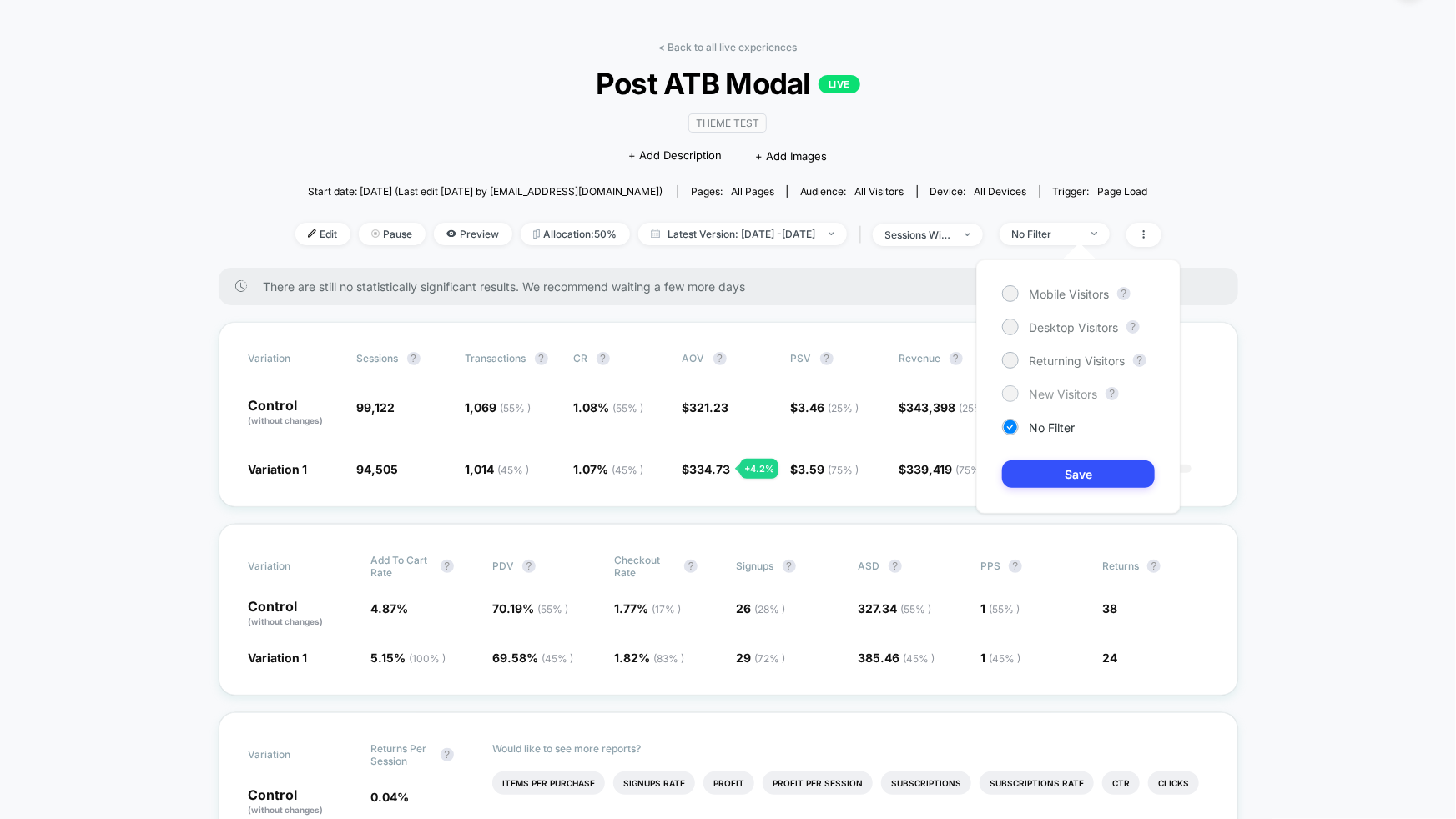
click at [1065, 397] on span "New Visitors" at bounding box center [1062, 394] width 69 height 14
click at [1088, 467] on button "Save" at bounding box center [1079, 474] width 153 height 28
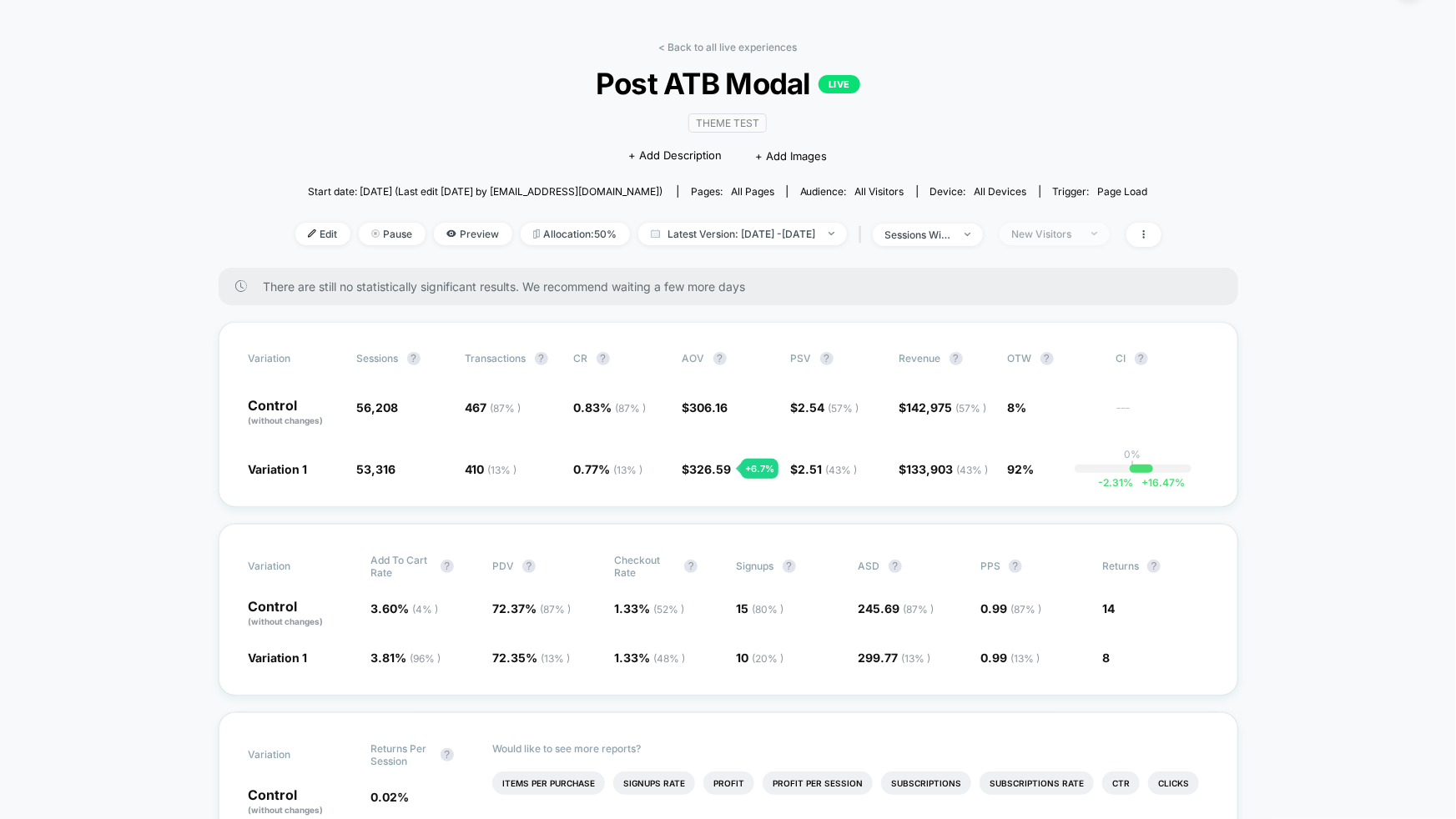
click at [1106, 241] on span "New Visitors" at bounding box center [1054, 234] width 110 height 23
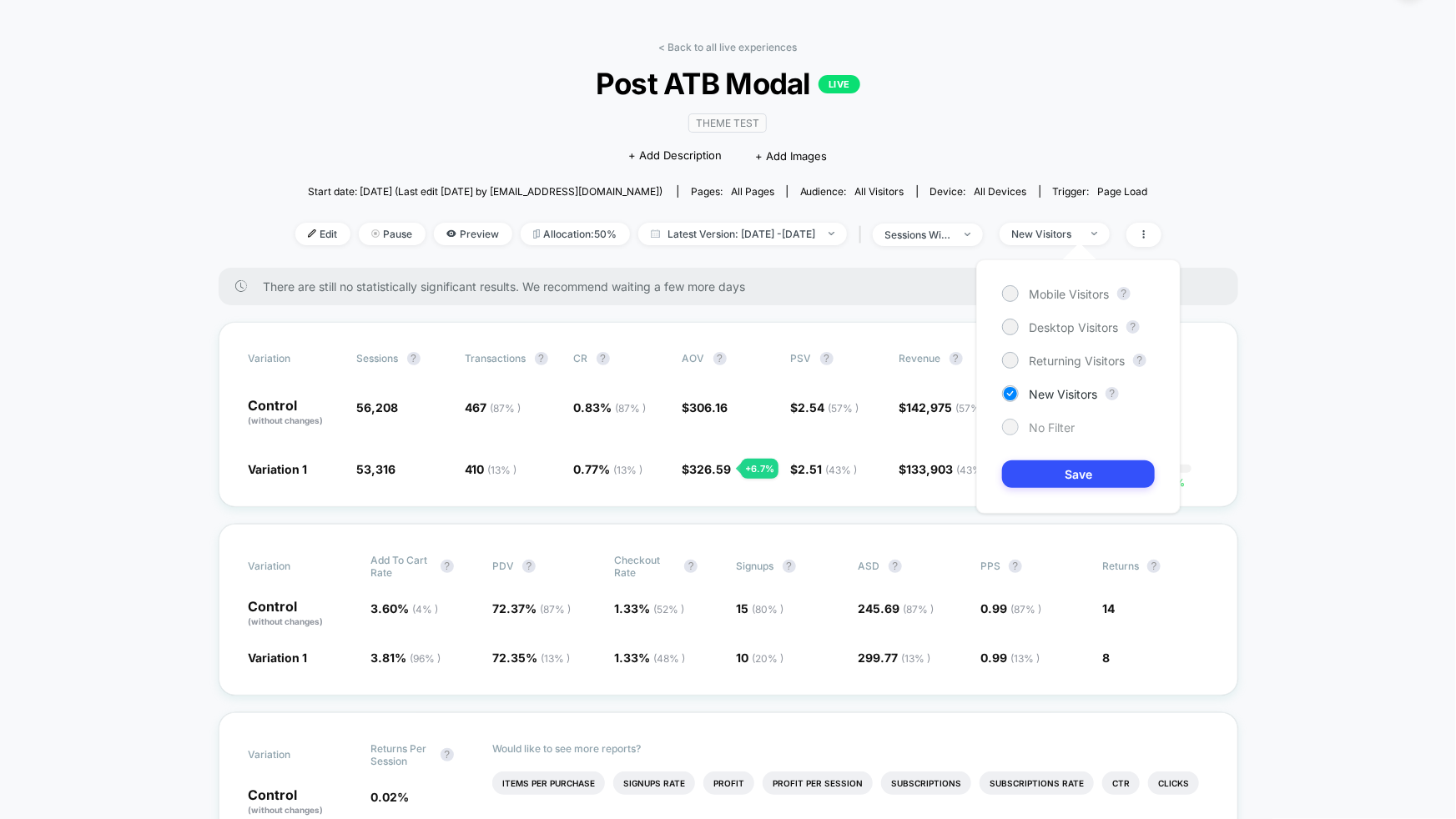
click at [1061, 425] on span "No Filter" at bounding box center [1051, 427] width 46 height 14
click at [1073, 363] on span "Returning Visitors" at bounding box center [1076, 361] width 95 height 14
click at [1086, 479] on button "Save" at bounding box center [1079, 474] width 153 height 28
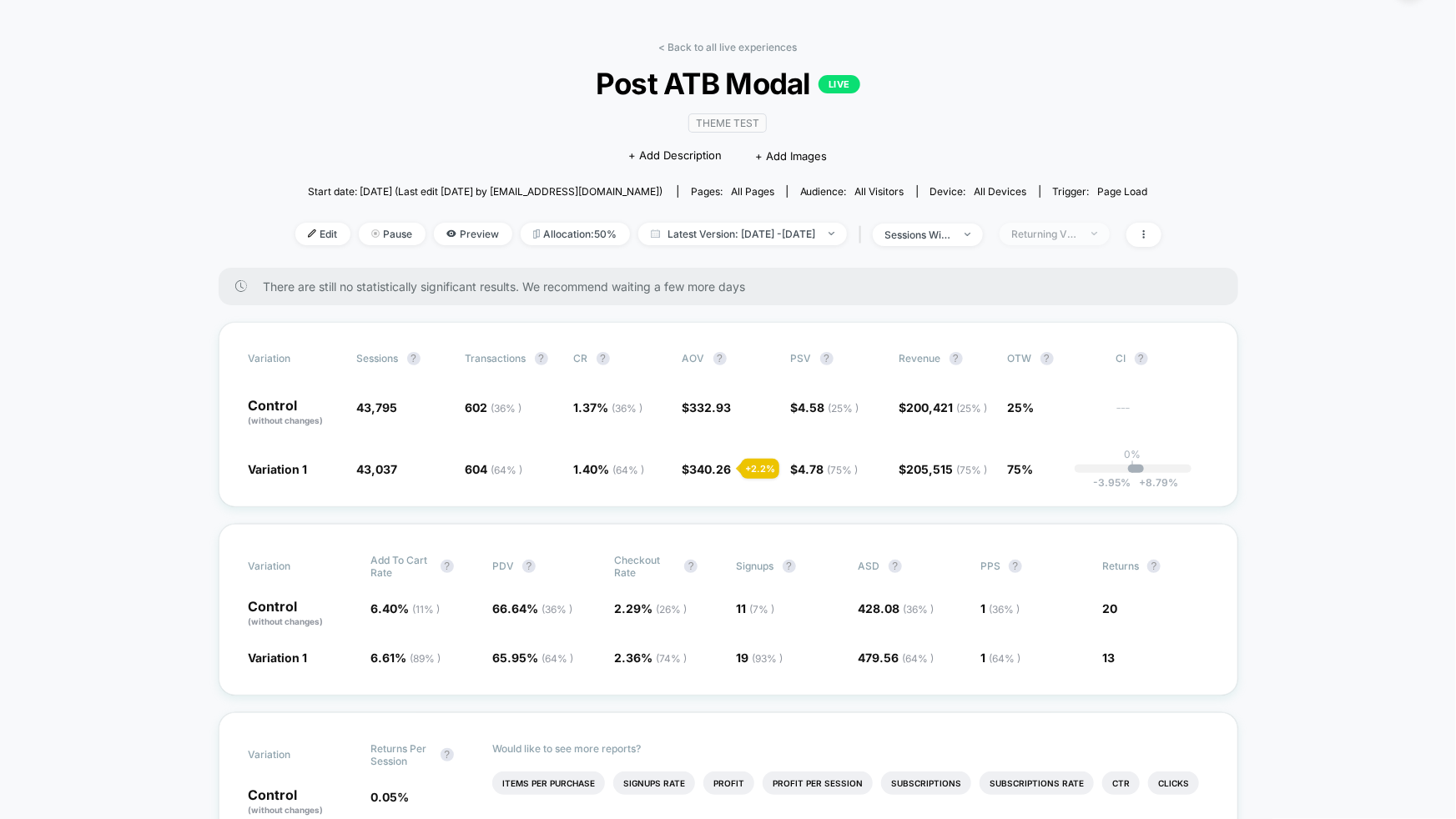
click at [1076, 238] on span "Returning Visitors" at bounding box center [1054, 234] width 110 height 23
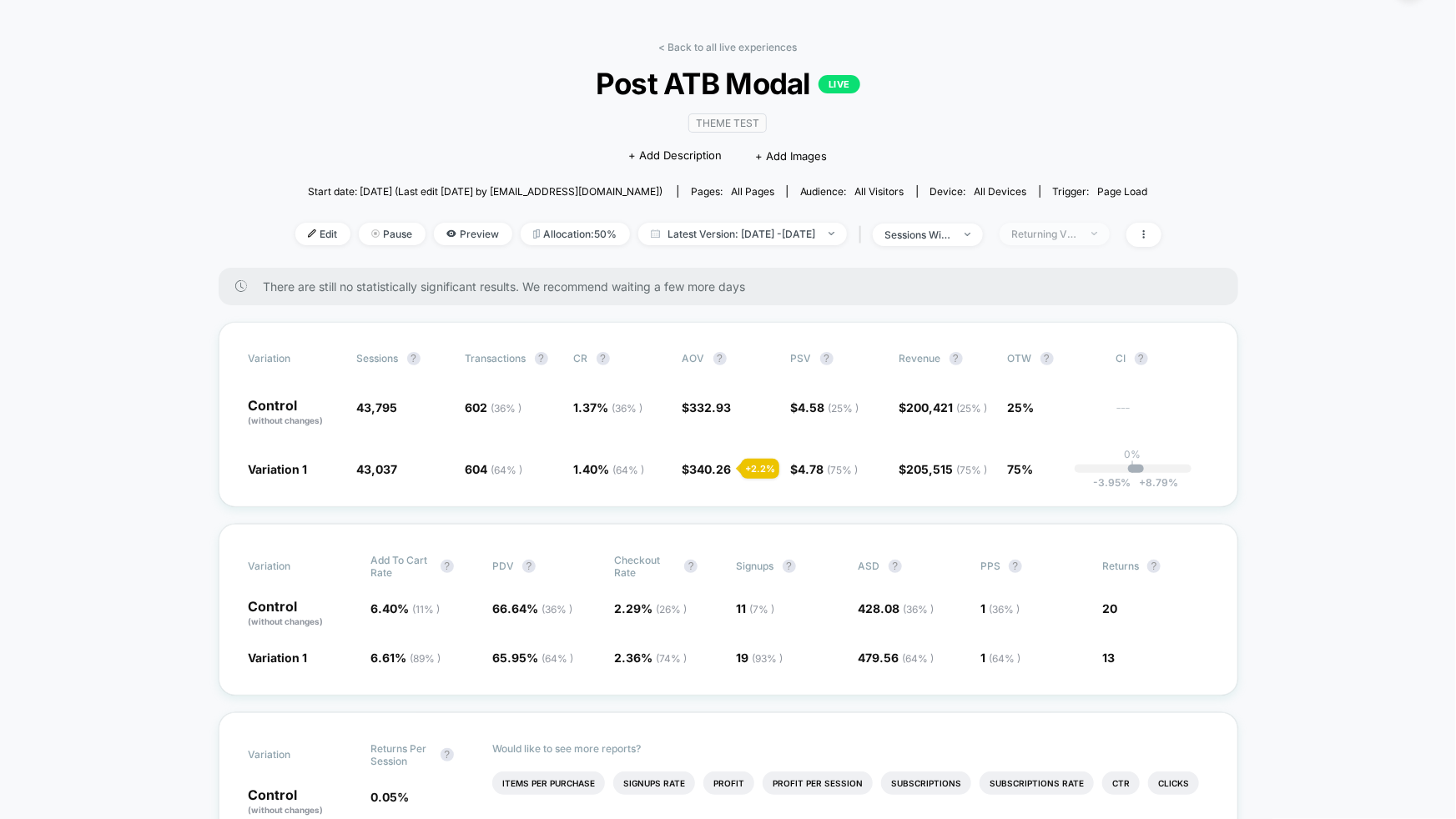
click at [1079, 232] on div "Returning Visitors" at bounding box center [1045, 234] width 67 height 13
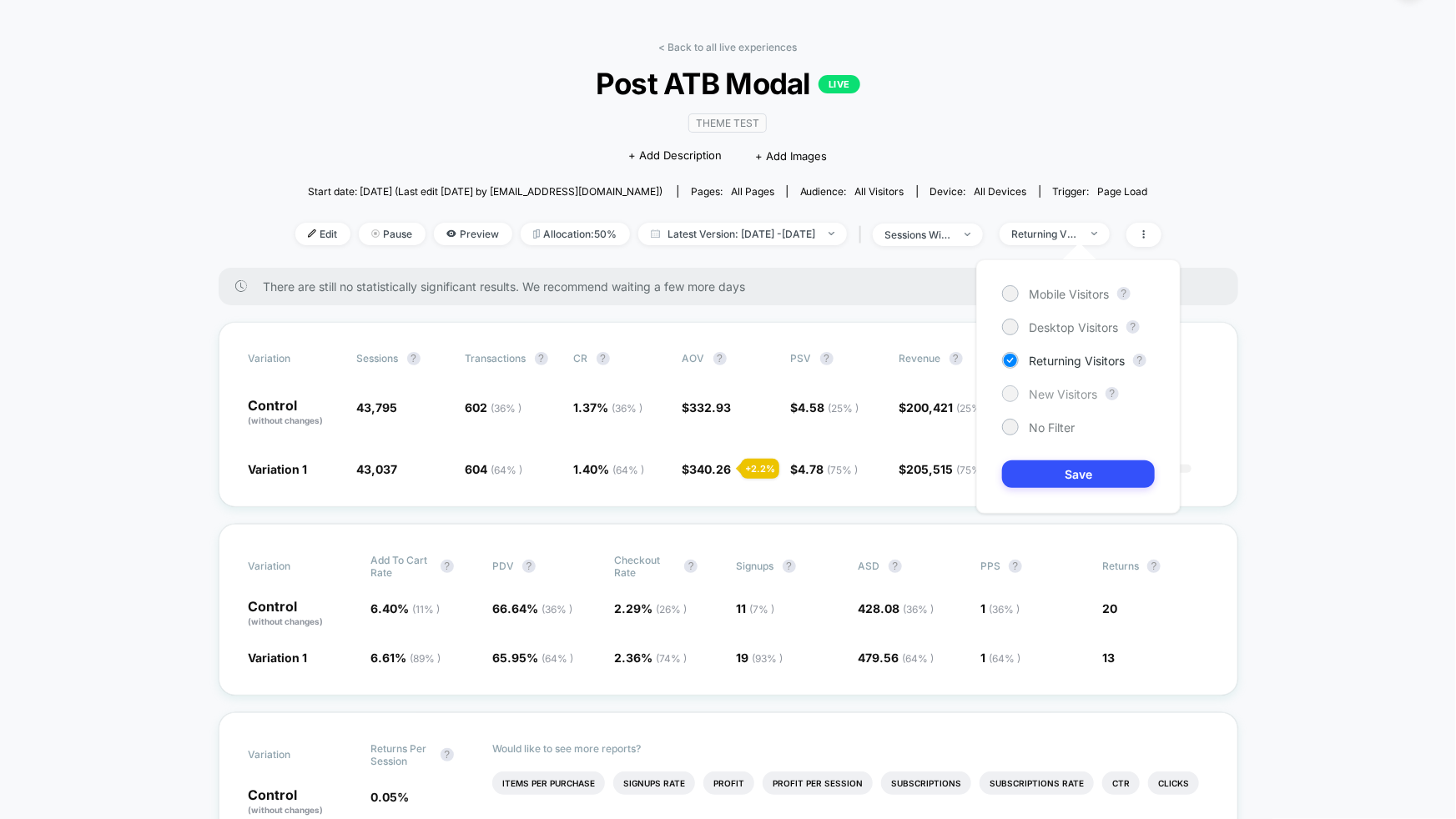
click at [1046, 396] on span "New Visitors" at bounding box center [1062, 394] width 69 height 14
click at [1071, 466] on button "Save" at bounding box center [1079, 474] width 153 height 28
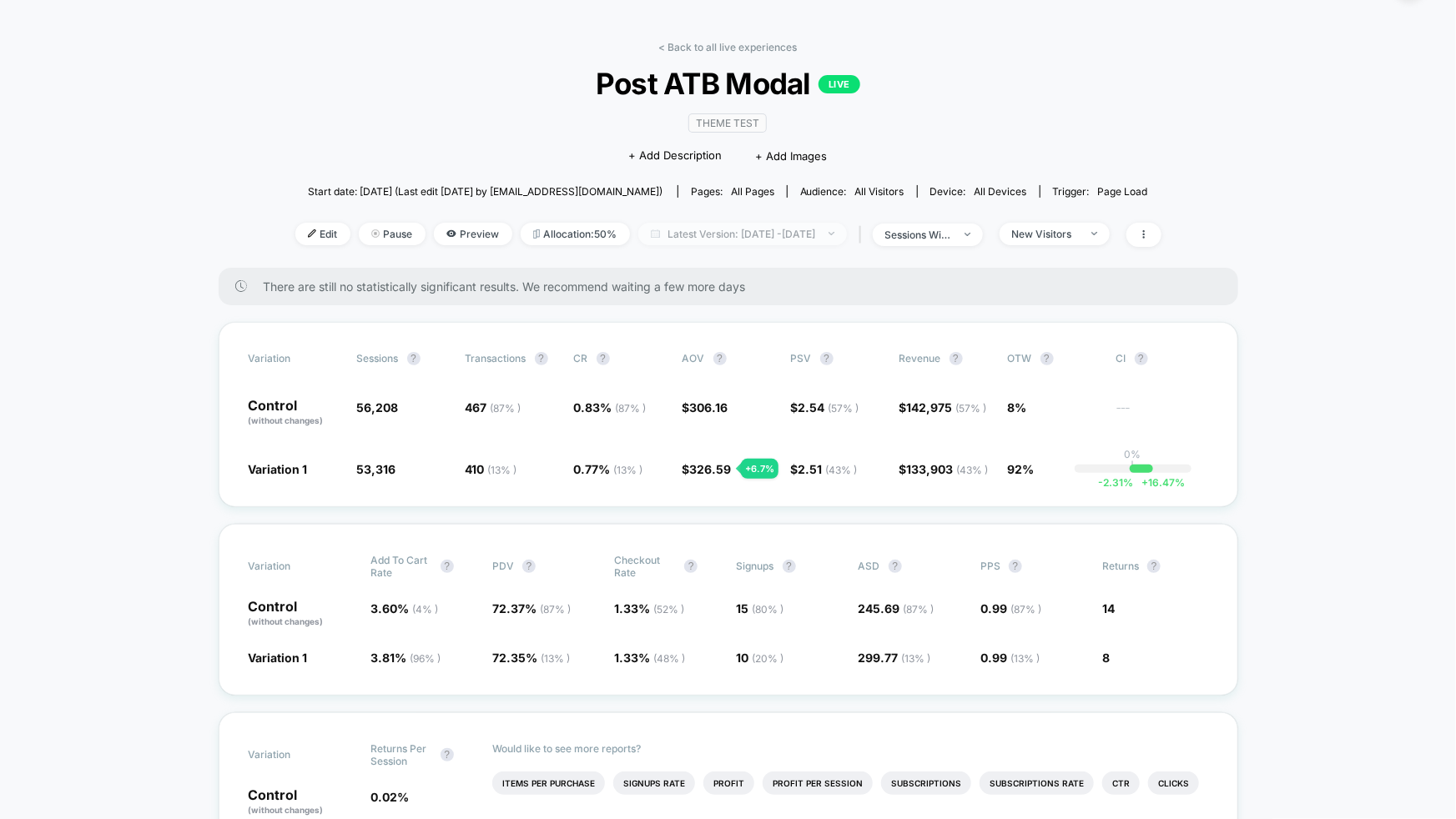
click at [831, 239] on span "Latest Version: Sep 29, 2025 - Oct 8, 2025" at bounding box center [743, 234] width 209 height 23
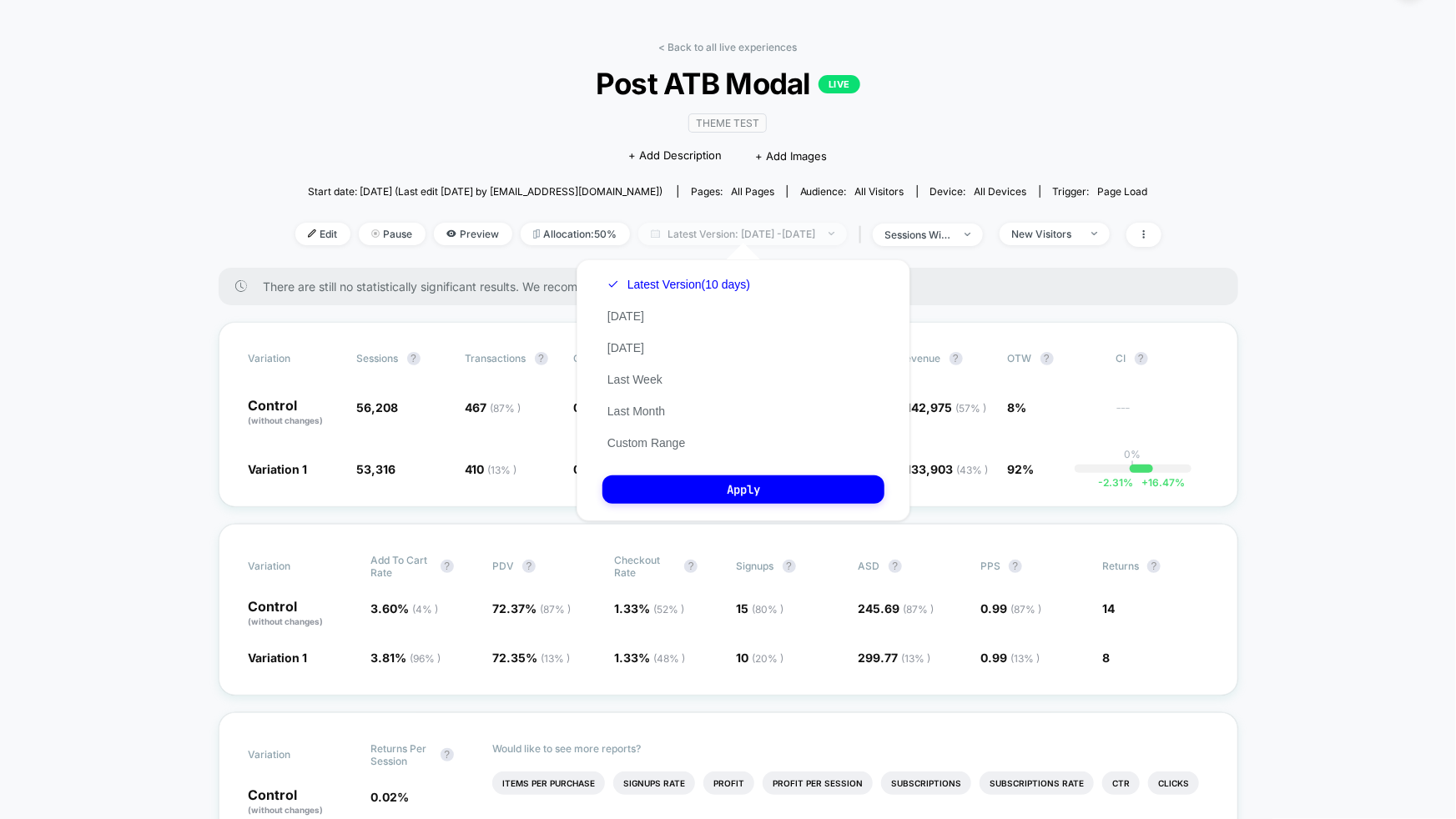
click at [831, 239] on span "Latest Version: Sep 29, 2025 - Oct 8, 2025" at bounding box center [743, 234] width 209 height 23
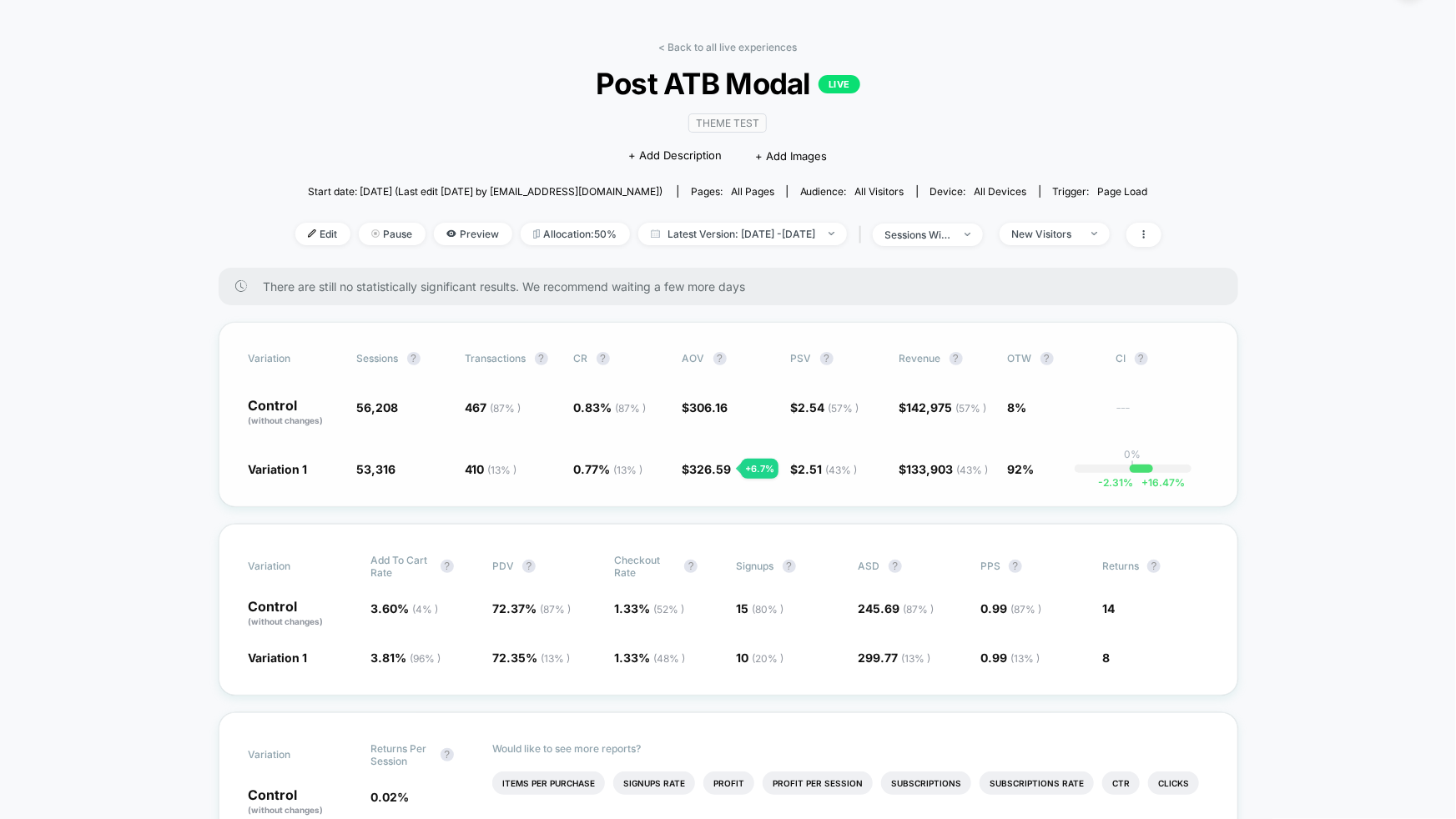
click at [783, 503] on div "Variation Sessions ? Transactions ? CR ? AOV ? PSV ? Revenue ? OTW ? CI ? Contr…" at bounding box center [728, 414] width 1019 height 185
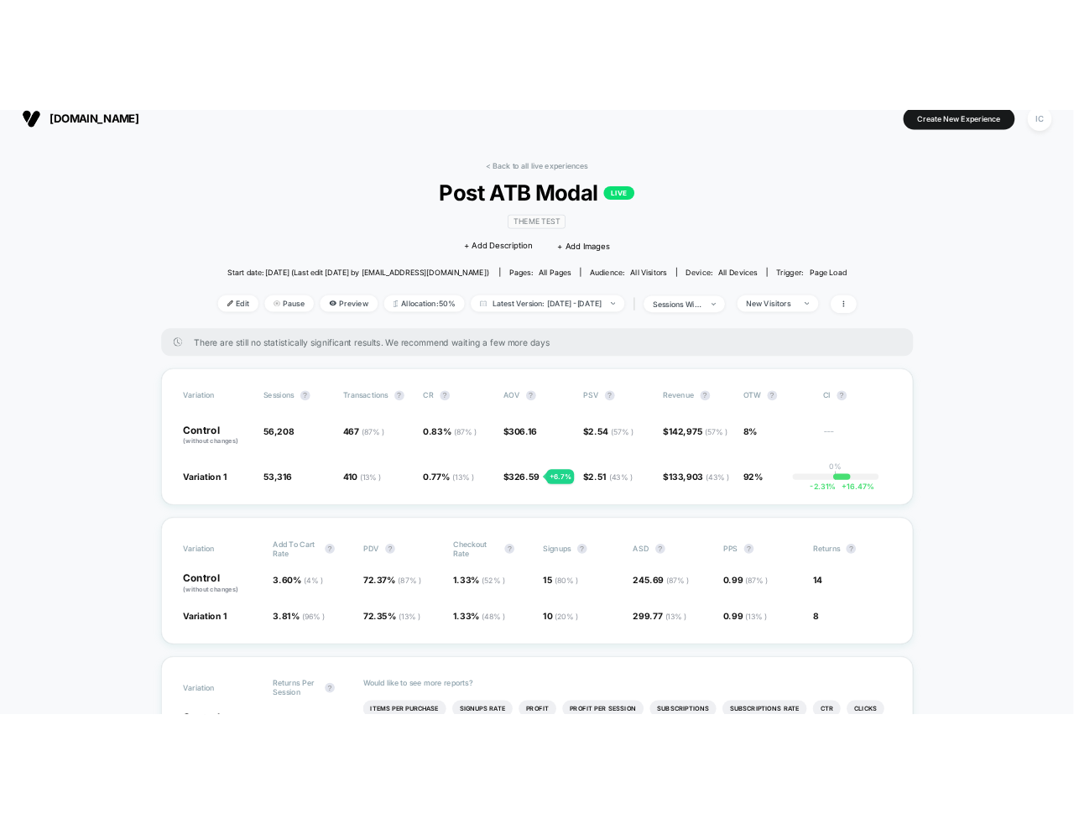
scroll to position [12, 0]
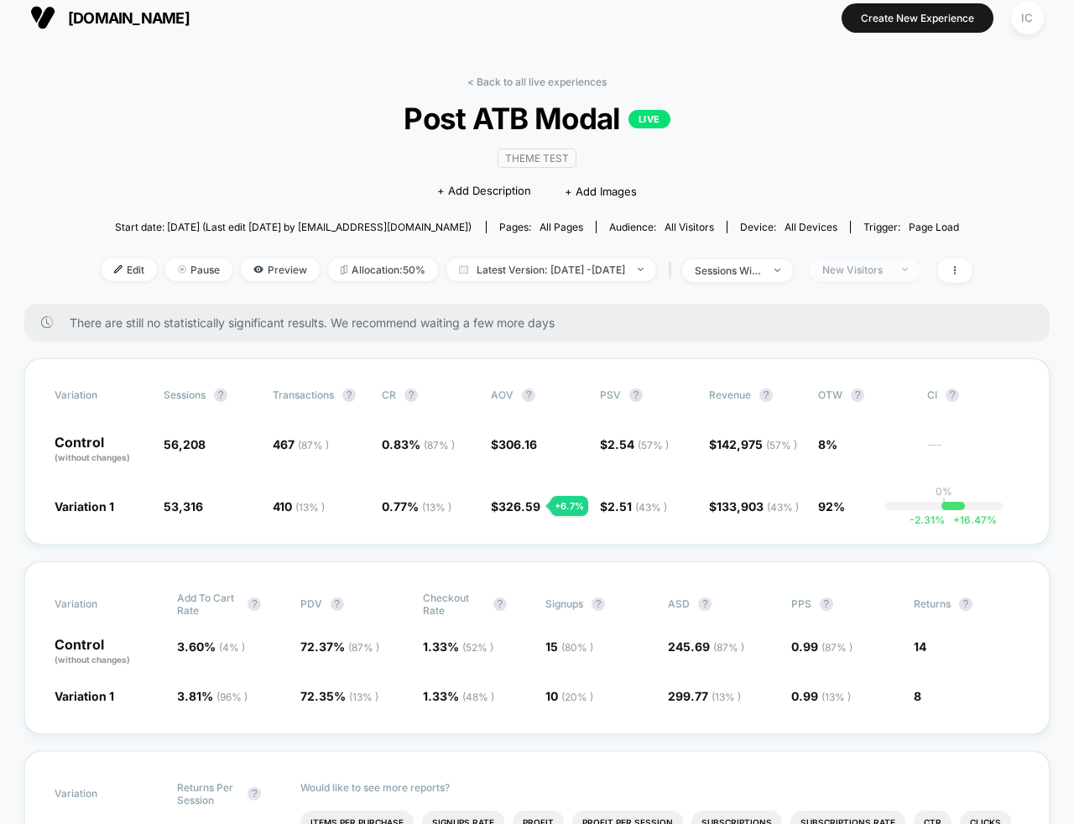
click at [883, 275] on span "New Visitors" at bounding box center [865, 269] width 111 height 23
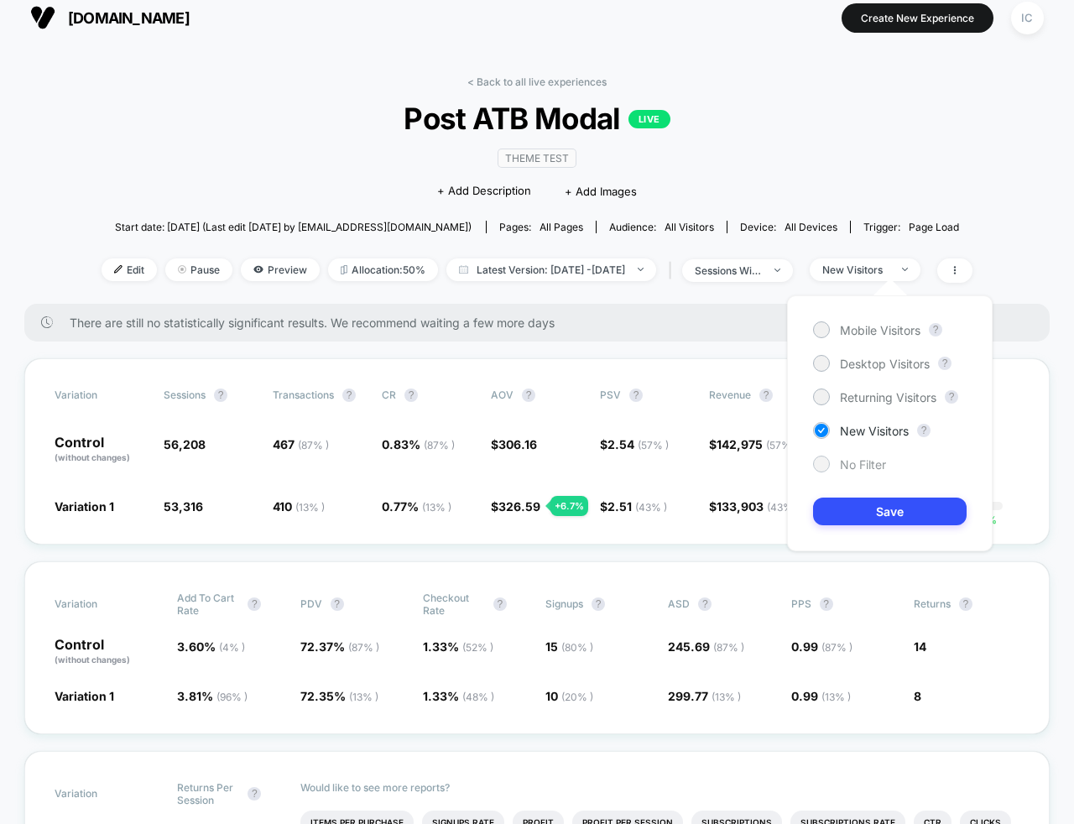
click at [880, 458] on span "No Filter" at bounding box center [863, 464] width 46 height 14
click at [878, 509] on button "Save" at bounding box center [890, 511] width 154 height 28
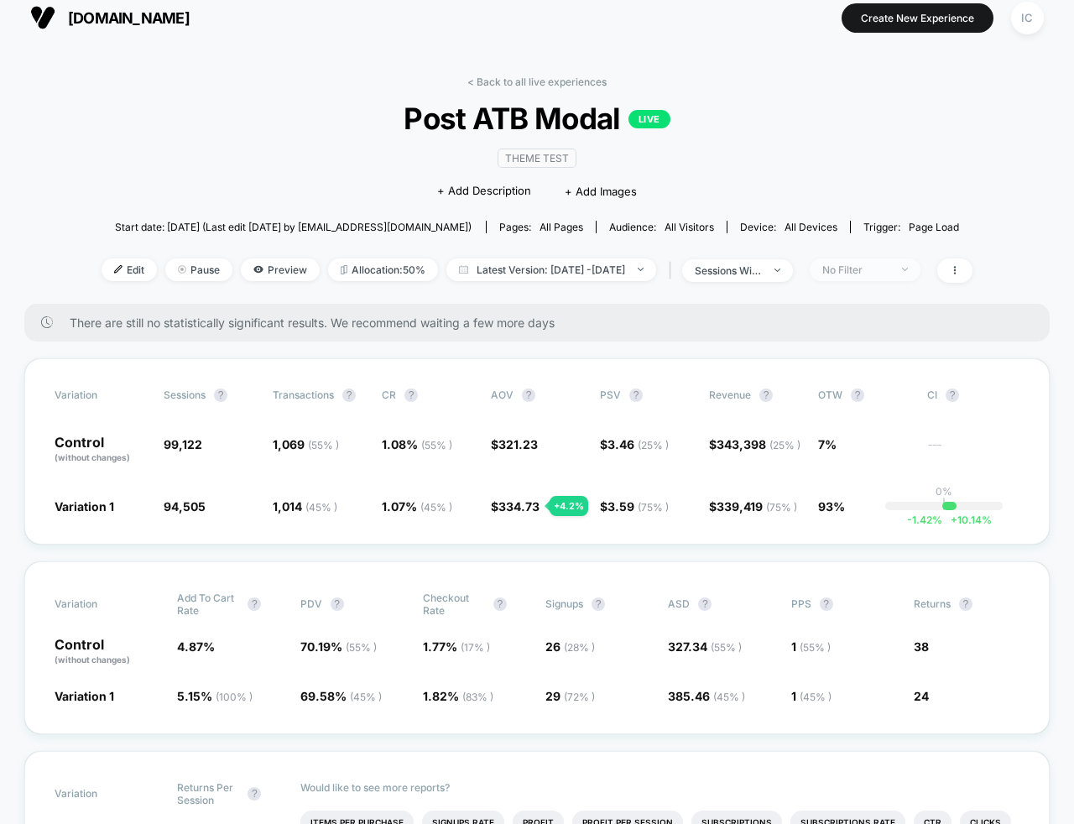
click at [889, 267] on div "No Filter" at bounding box center [855, 269] width 67 height 13
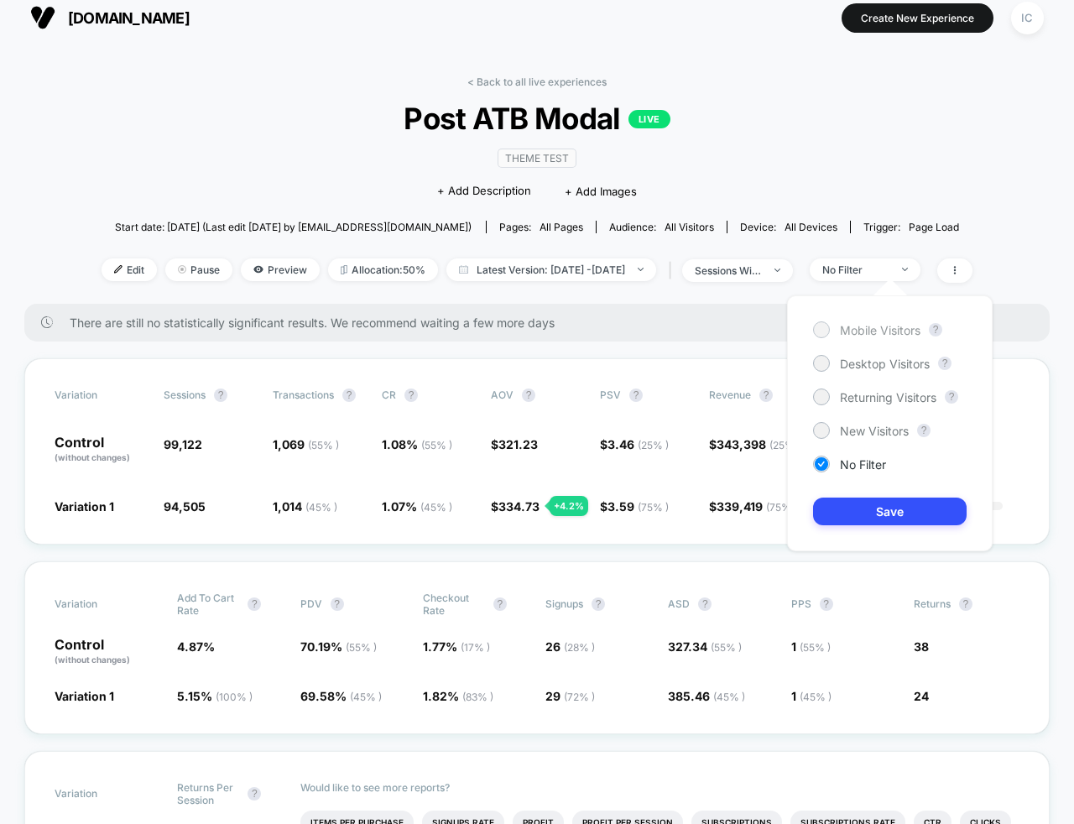
click at [892, 327] on span "Mobile Visitors" at bounding box center [880, 330] width 81 height 14
click at [902, 508] on button "Save" at bounding box center [890, 511] width 154 height 28
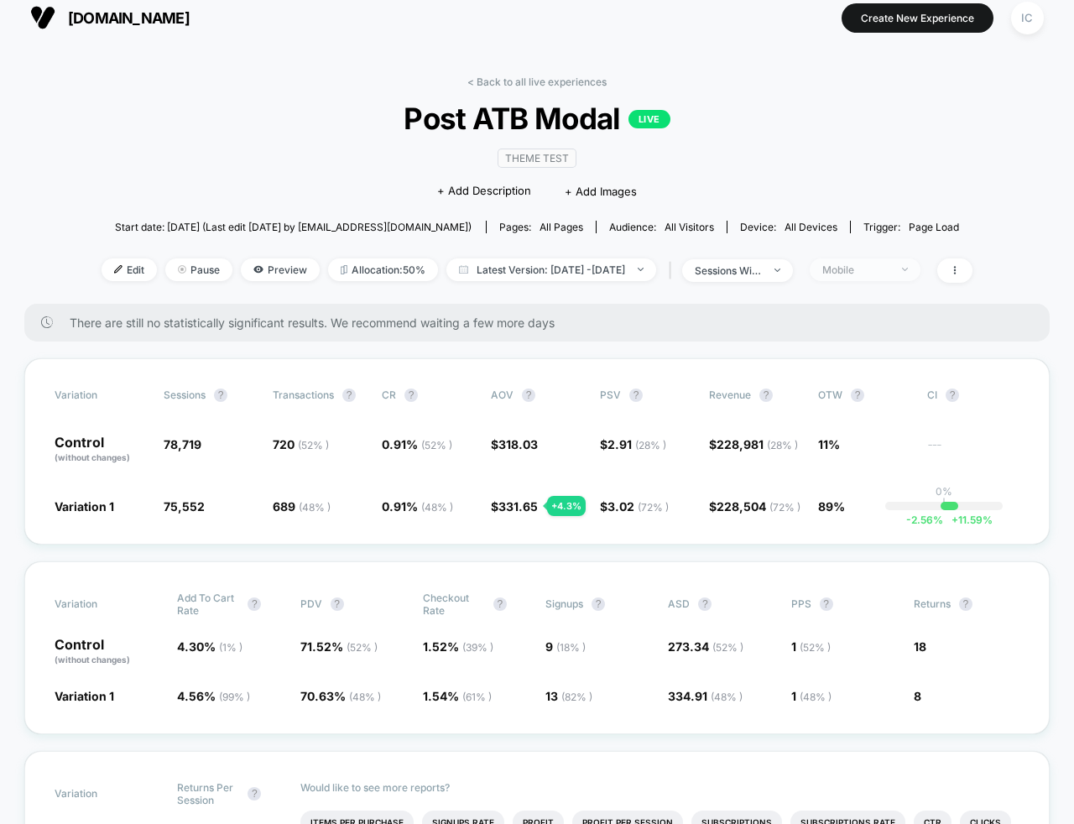
click at [889, 264] on div "Mobile" at bounding box center [855, 269] width 67 height 13
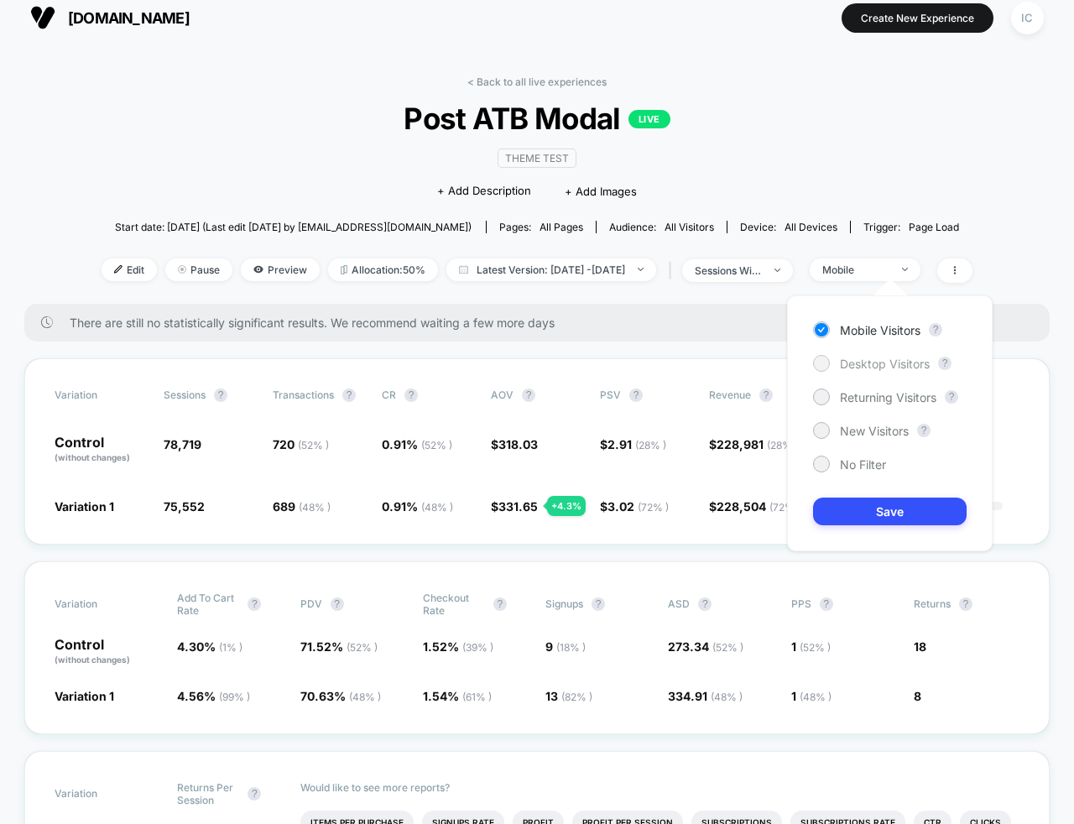
click at [871, 355] on div "Desktop Visitors" at bounding box center [871, 363] width 117 height 17
click at [871, 508] on button "Save" at bounding box center [890, 511] width 154 height 28
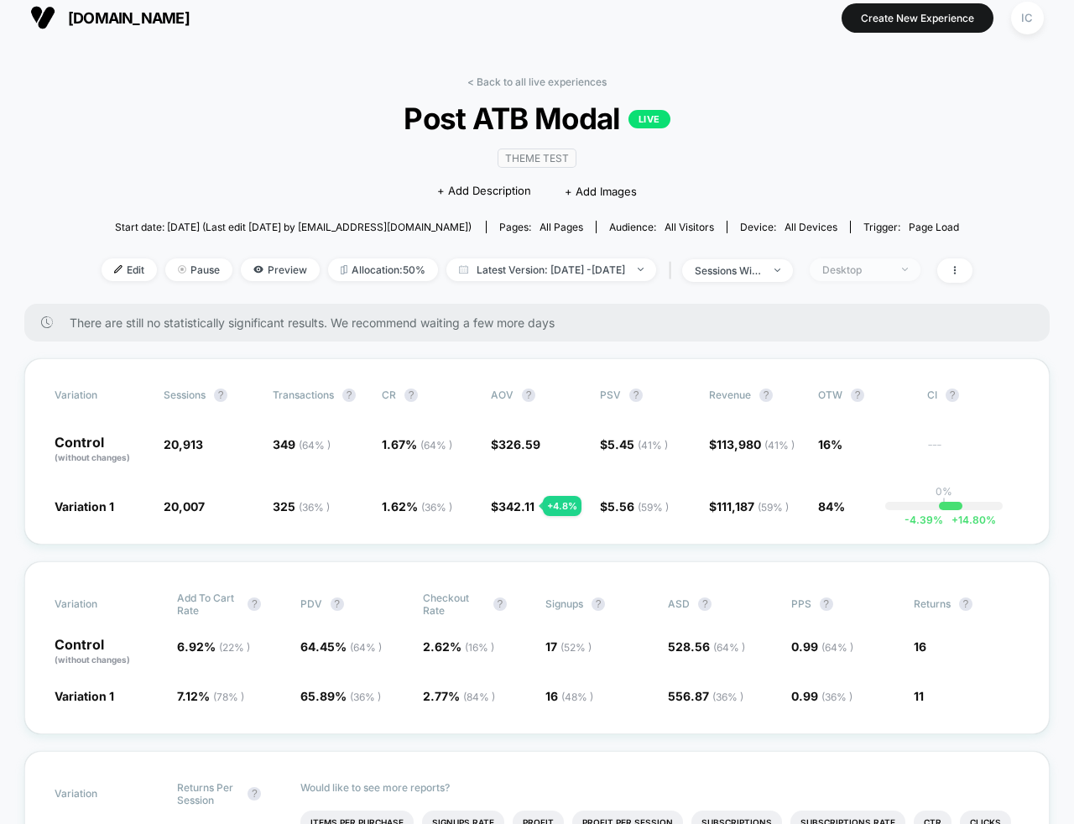
click at [919, 273] on span "Desktop" at bounding box center [865, 269] width 111 height 23
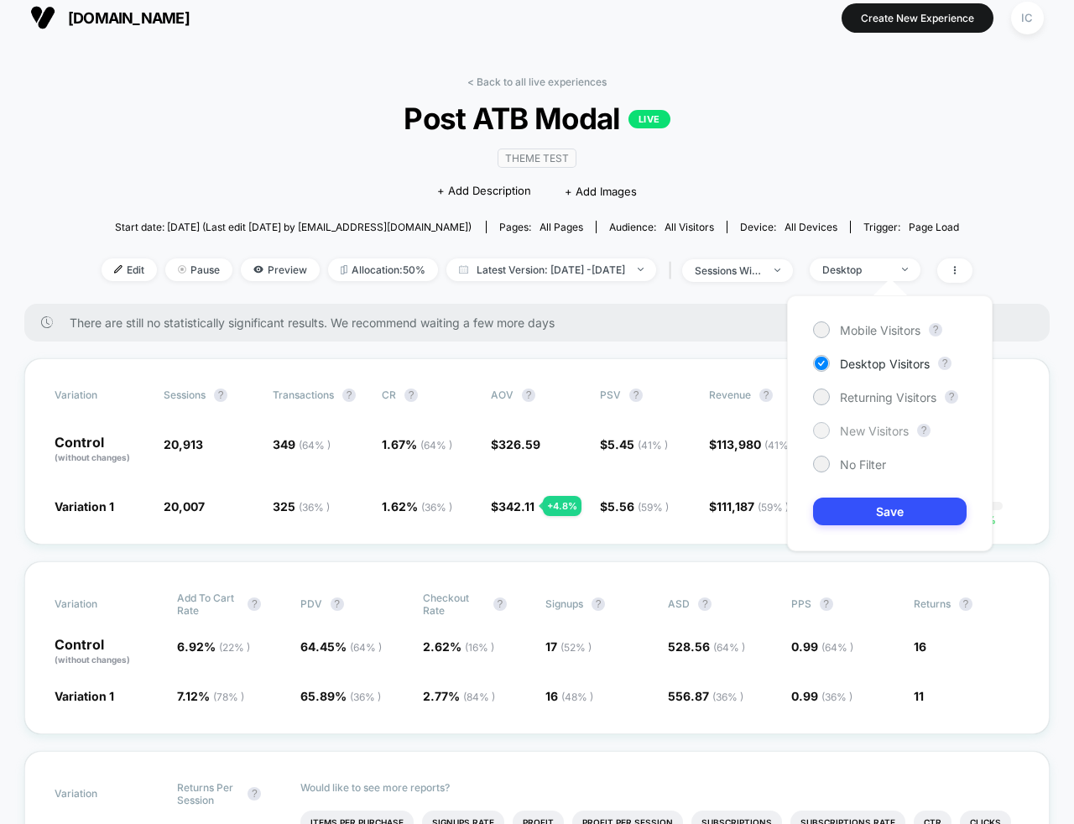
click at [861, 430] on span "New Visitors" at bounding box center [874, 431] width 69 height 14
click at [871, 518] on button "Save" at bounding box center [890, 511] width 154 height 28
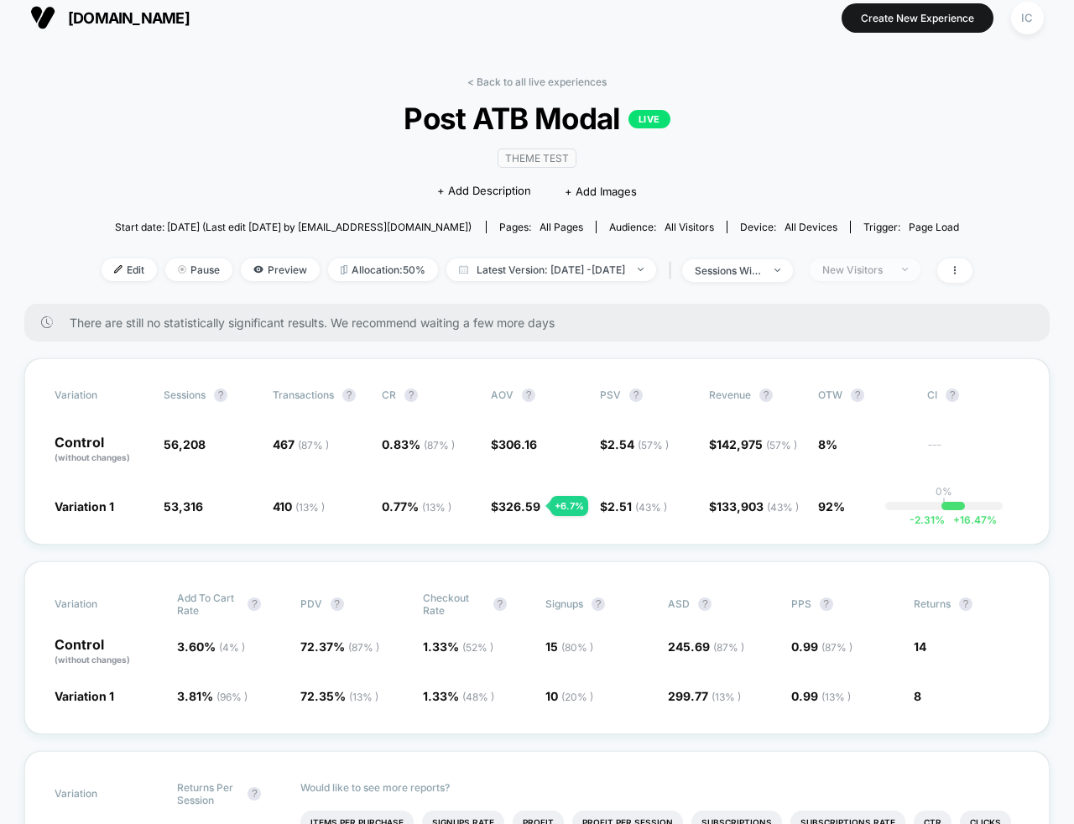
click at [889, 268] on div "New Visitors" at bounding box center [855, 269] width 67 height 13
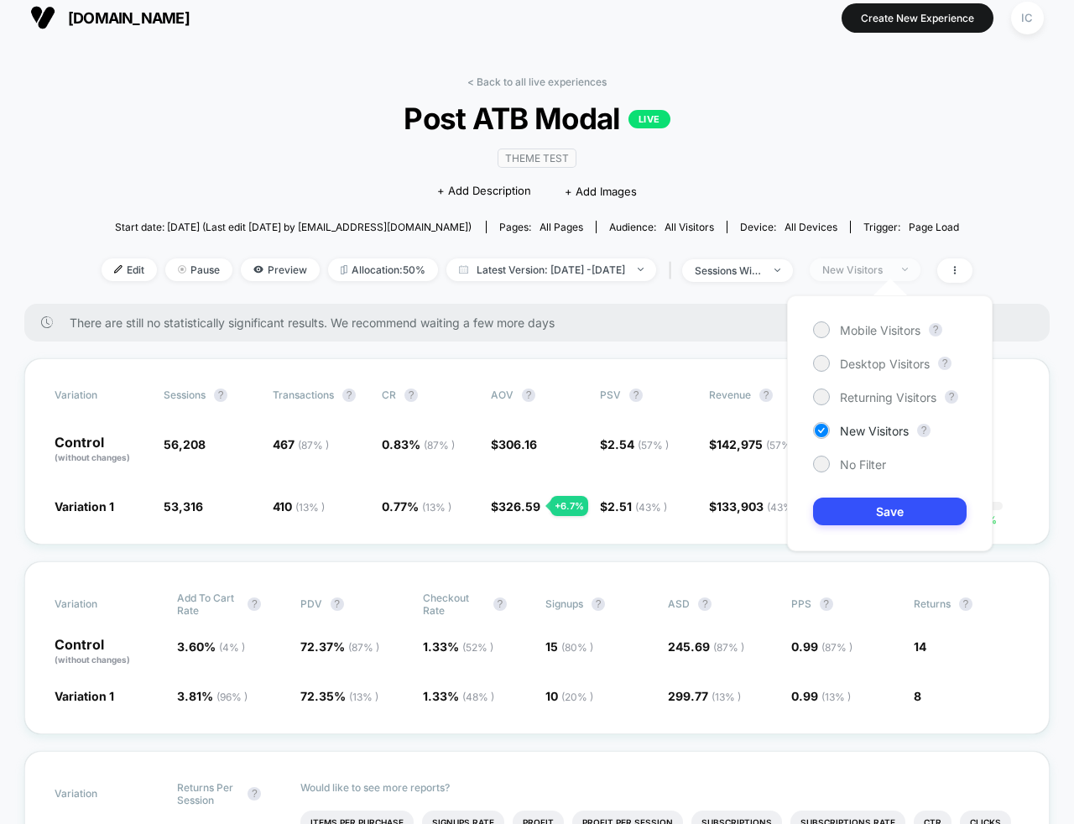
click at [889, 268] on div "New Visitors" at bounding box center [855, 269] width 67 height 13
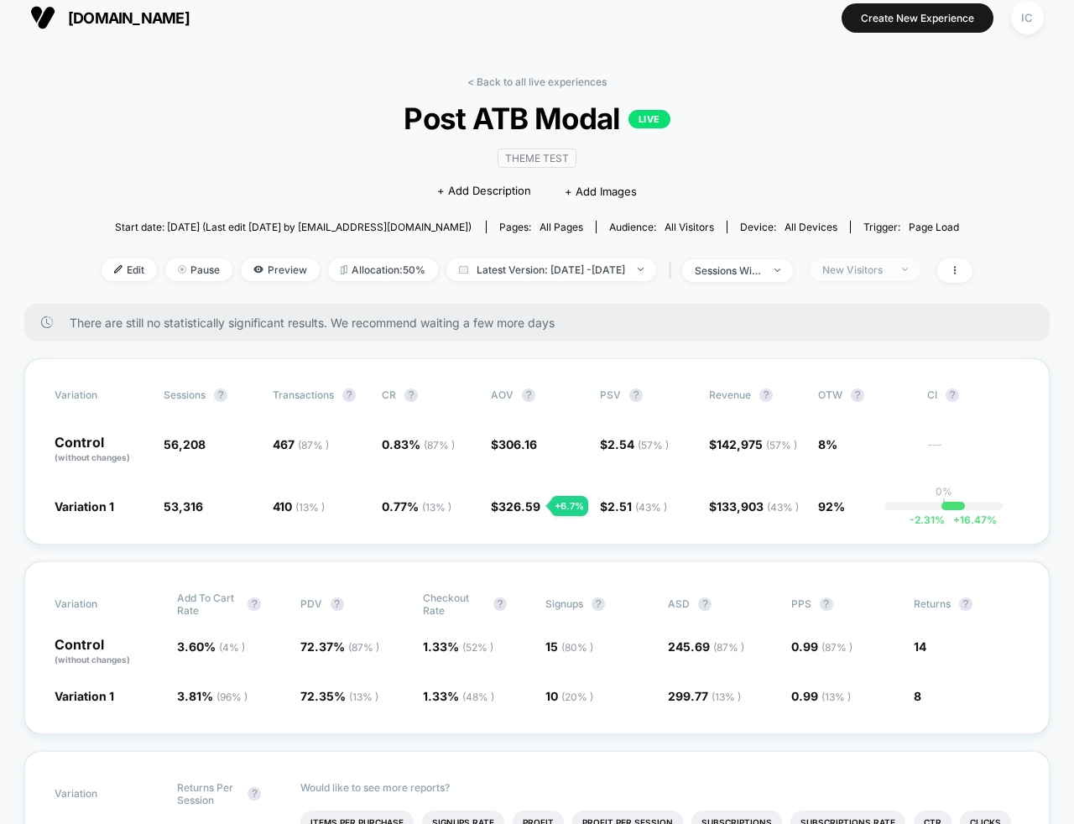
click at [889, 263] on div "New Visitors" at bounding box center [855, 269] width 67 height 13
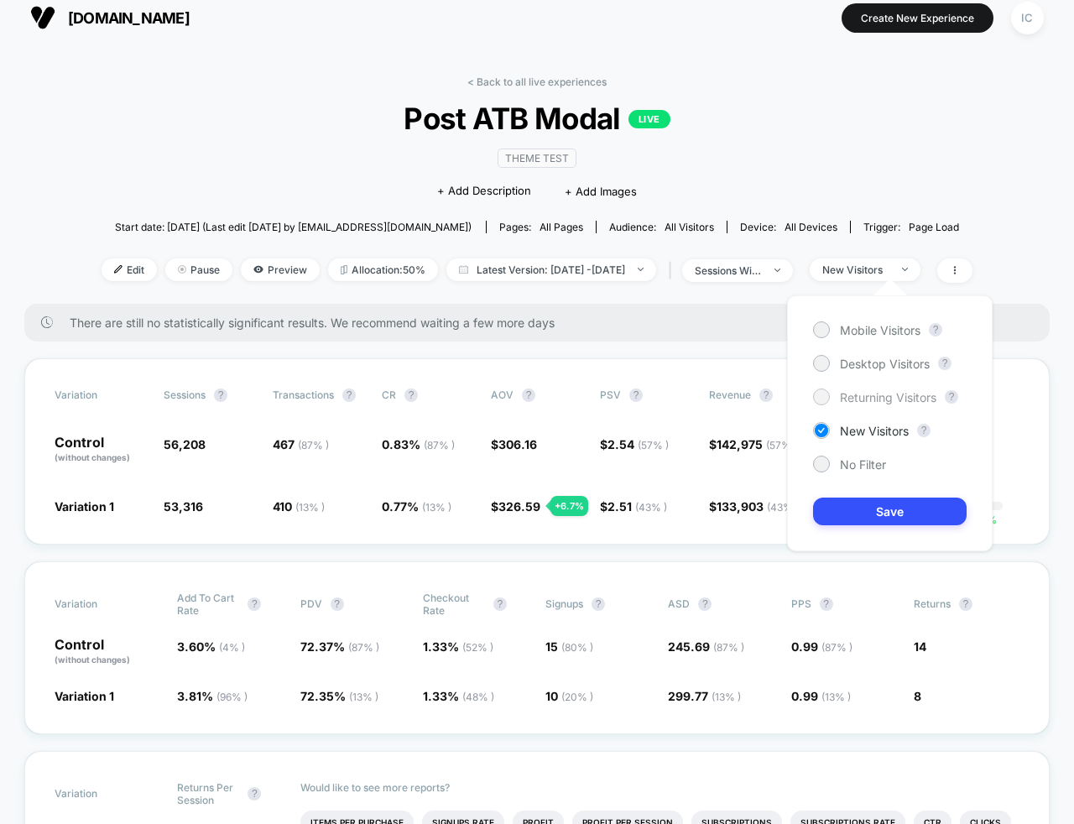
click at [870, 396] on span "Returning Visitors" at bounding box center [888, 397] width 96 height 14
click at [892, 501] on button "Save" at bounding box center [890, 511] width 154 height 28
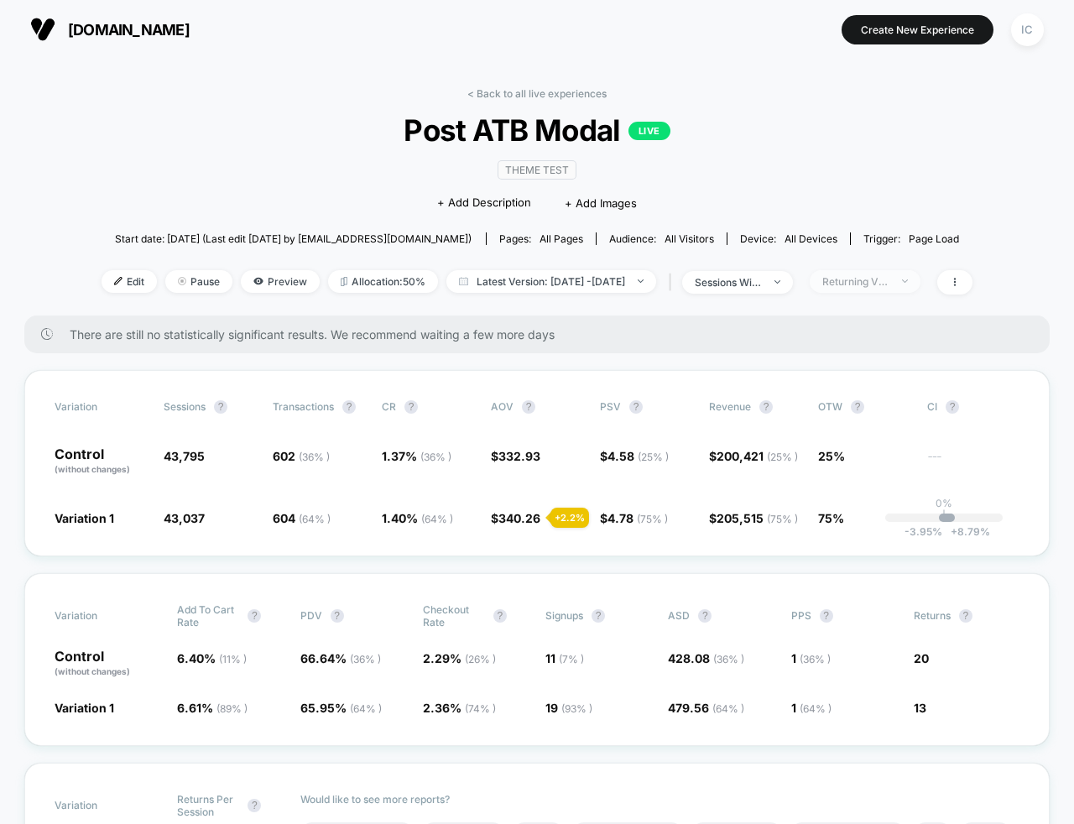
click at [889, 275] on div "Returning Visitors" at bounding box center [855, 281] width 67 height 13
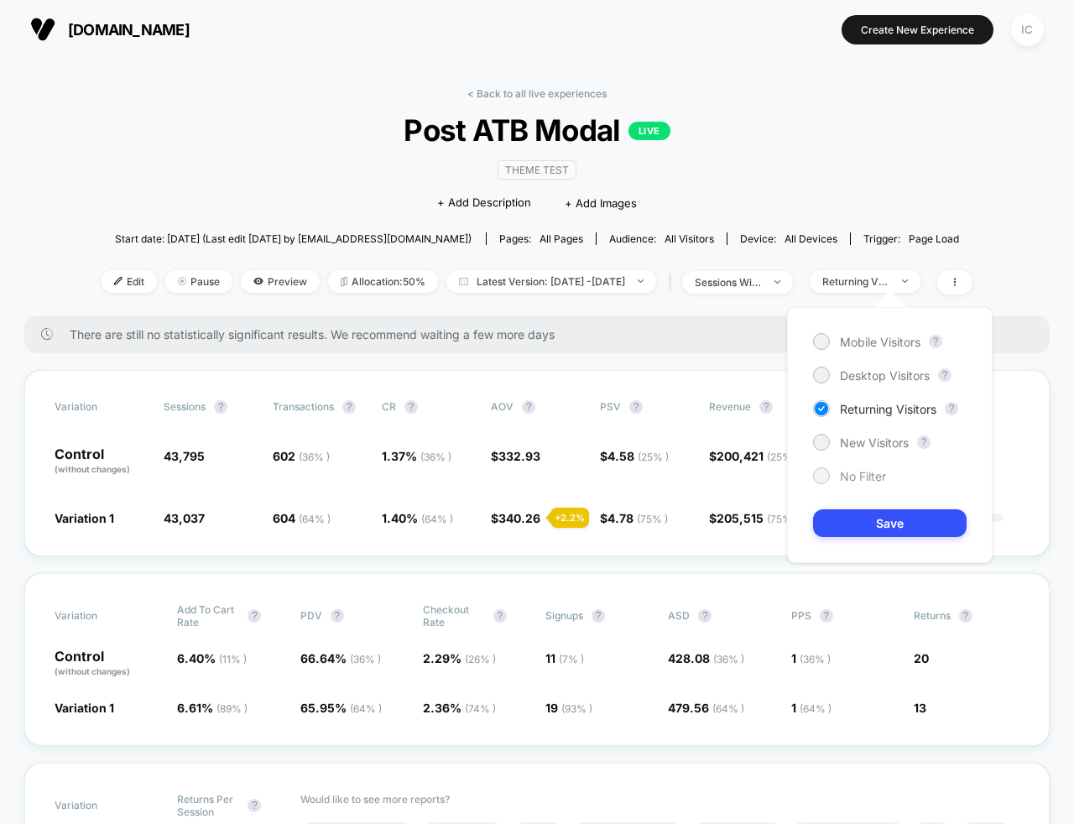
click at [862, 482] on span "No Filter" at bounding box center [863, 476] width 46 height 14
click at [843, 518] on button "Save" at bounding box center [890, 523] width 154 height 28
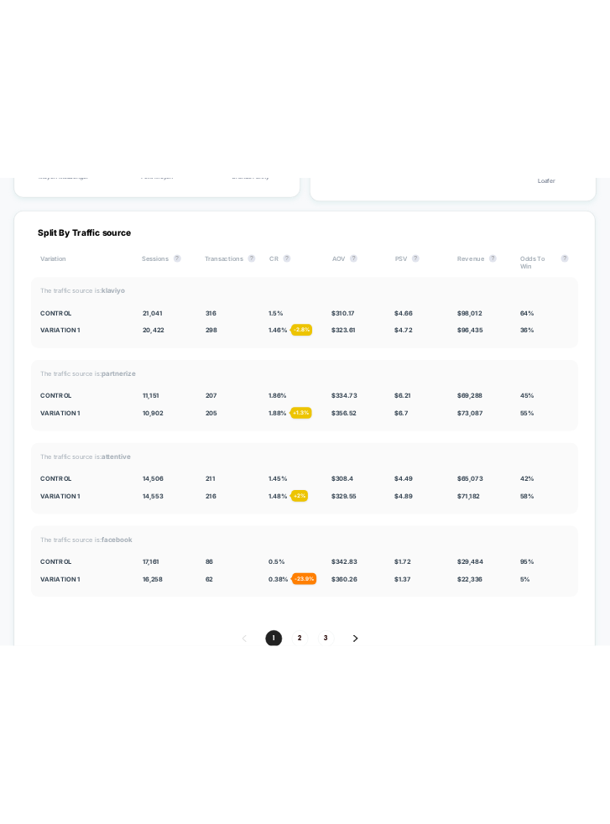
scroll to position [6460, 0]
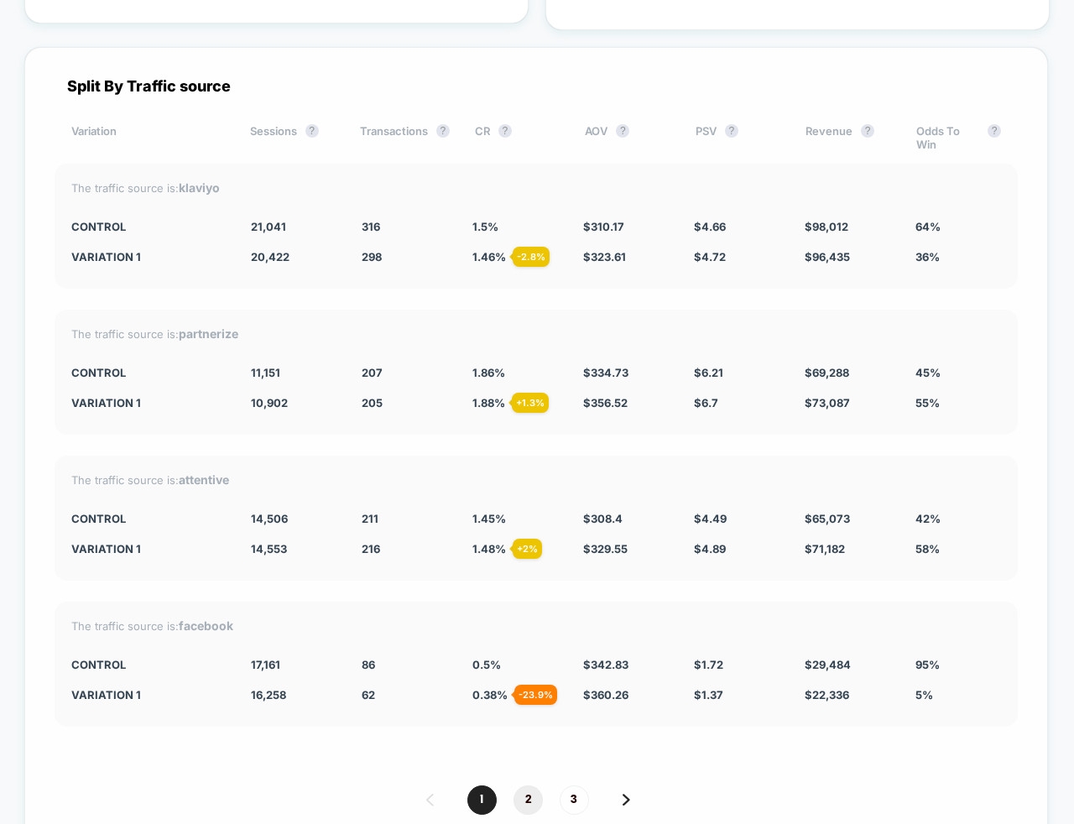
click at [520, 785] on span "2" at bounding box center [527, 799] width 29 height 29
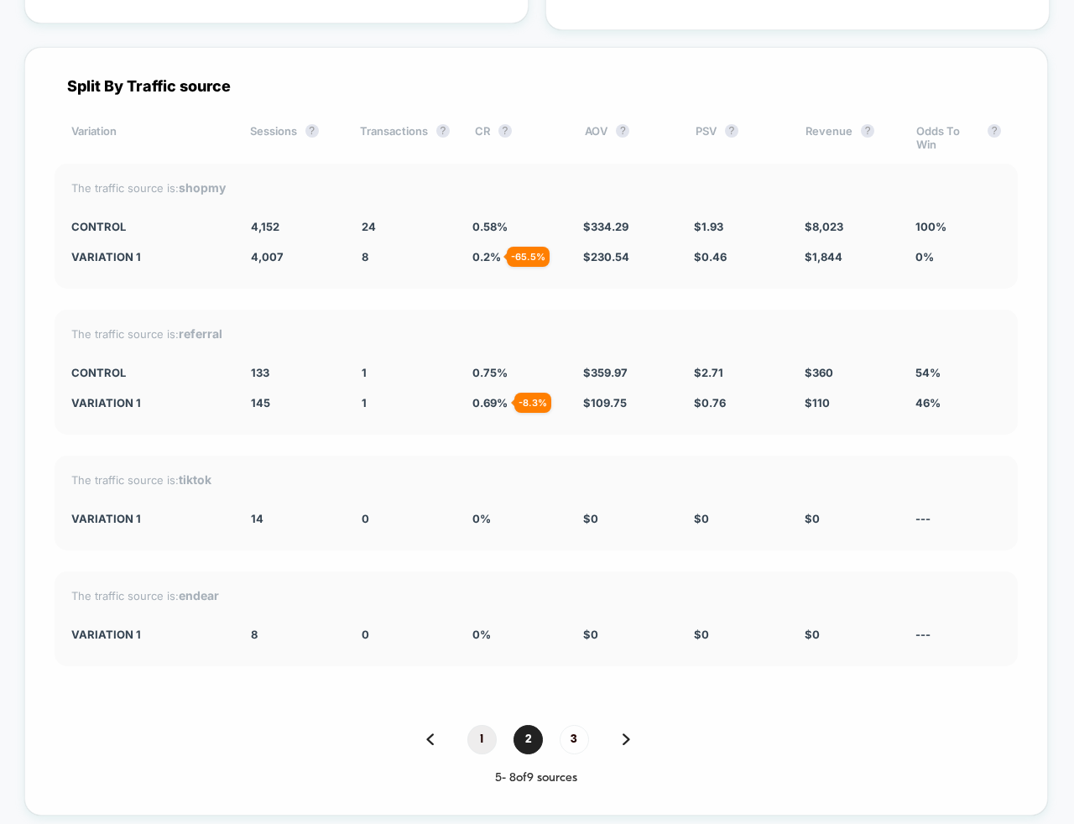
click at [467, 725] on span "1" at bounding box center [481, 739] width 29 height 29
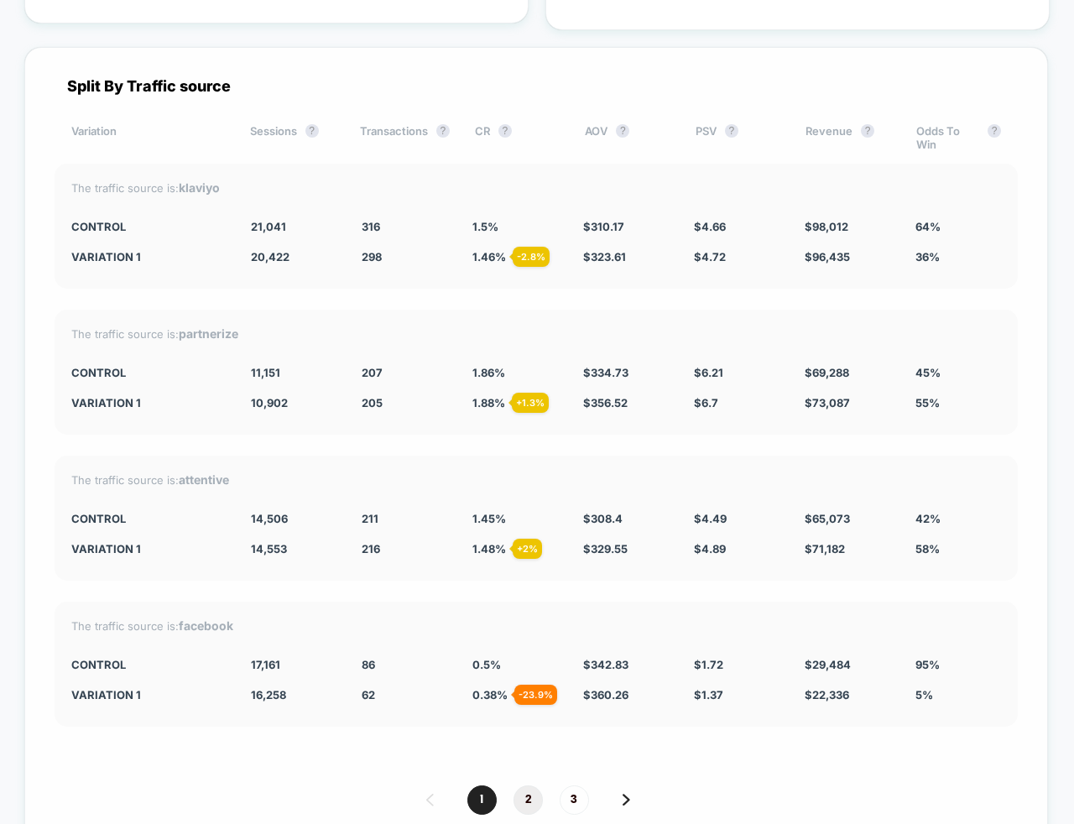
click at [518, 785] on span "2" at bounding box center [527, 799] width 29 height 29
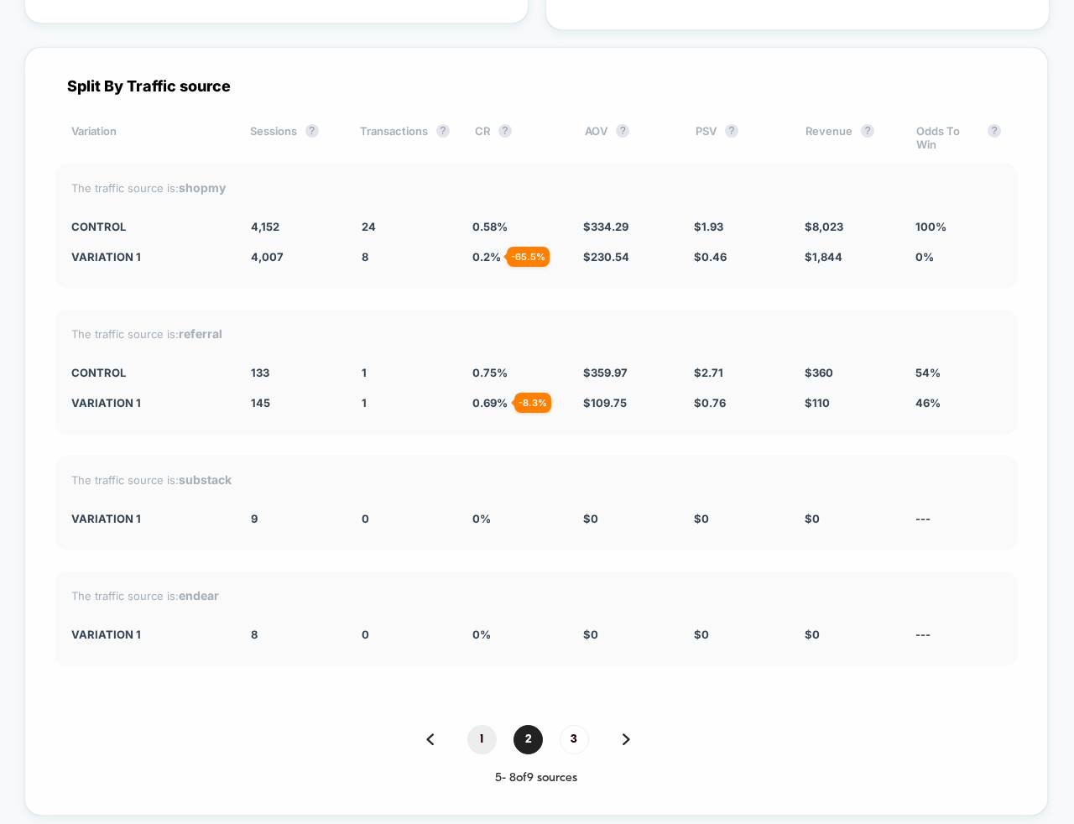
click at [467, 725] on span "1" at bounding box center [481, 739] width 29 height 29
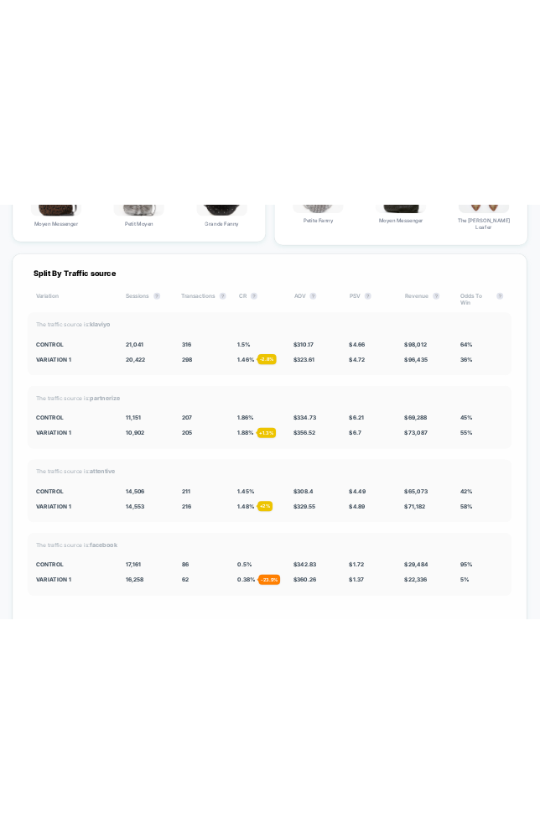
scroll to position [6410, 0]
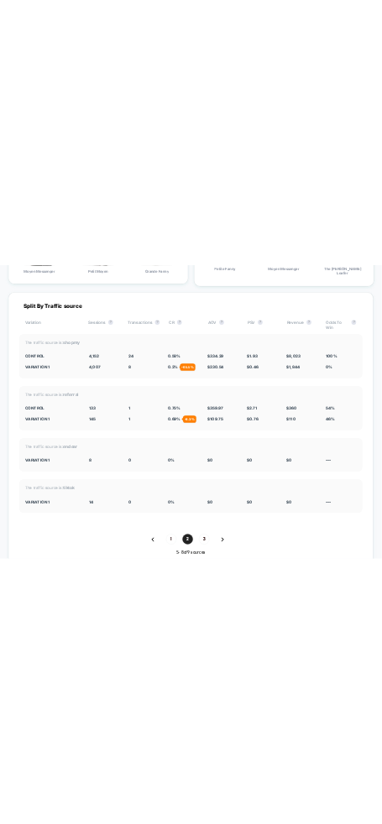
scroll to position [6387, 0]
